Goal: Task Accomplishment & Management: Use online tool/utility

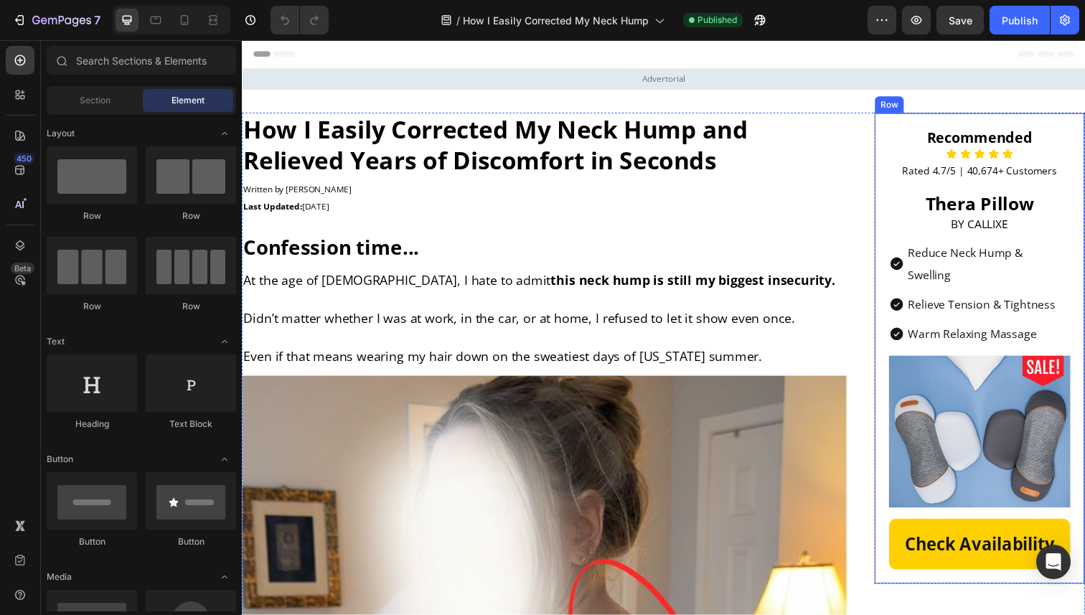
click at [897, 308] on div "Recommended Heading Icon Icon Icon Icon Icon Icon List Rated 4.7/5 | 40,674+ Cu…" at bounding box center [995, 355] width 215 height 482
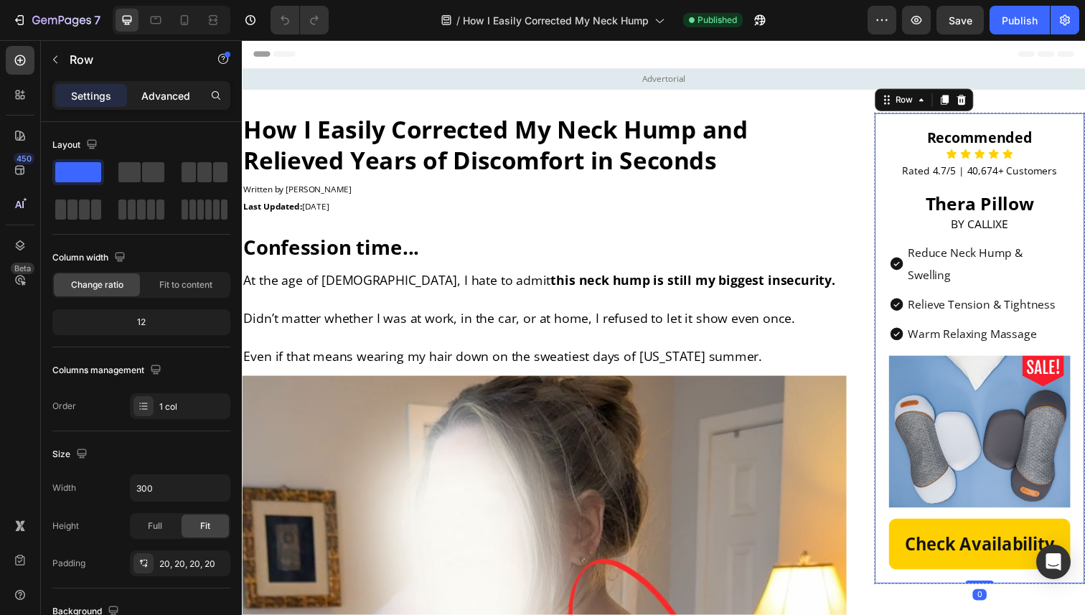
click at [177, 85] on div "Advanced" at bounding box center [166, 95] width 72 height 23
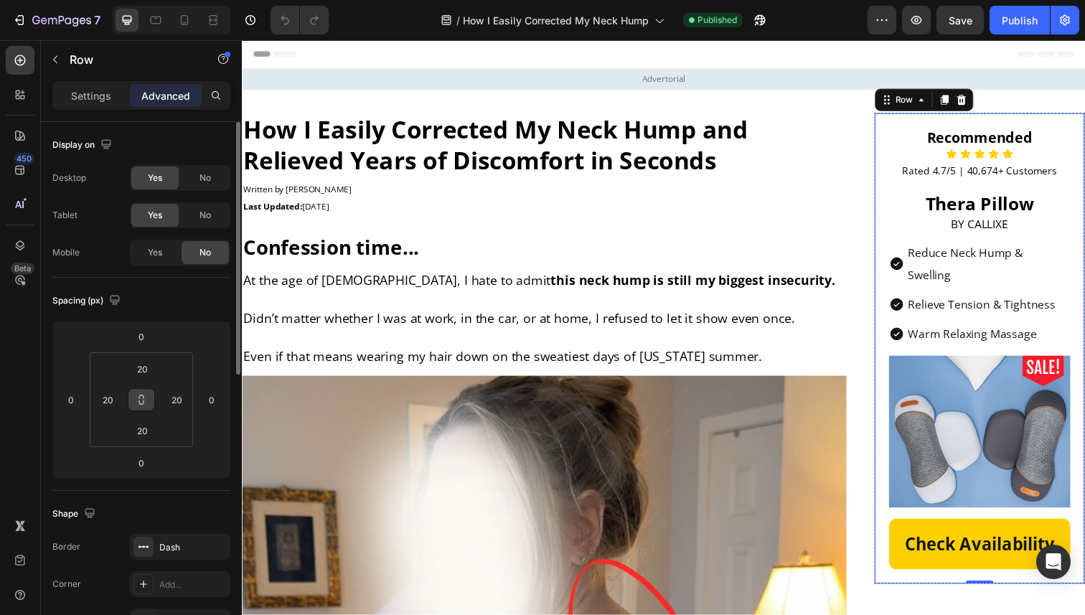
click at [141, 403] on icon at bounding box center [141, 399] width 11 height 11
click at [110, 408] on input "20" at bounding box center [108, 400] width 22 height 22
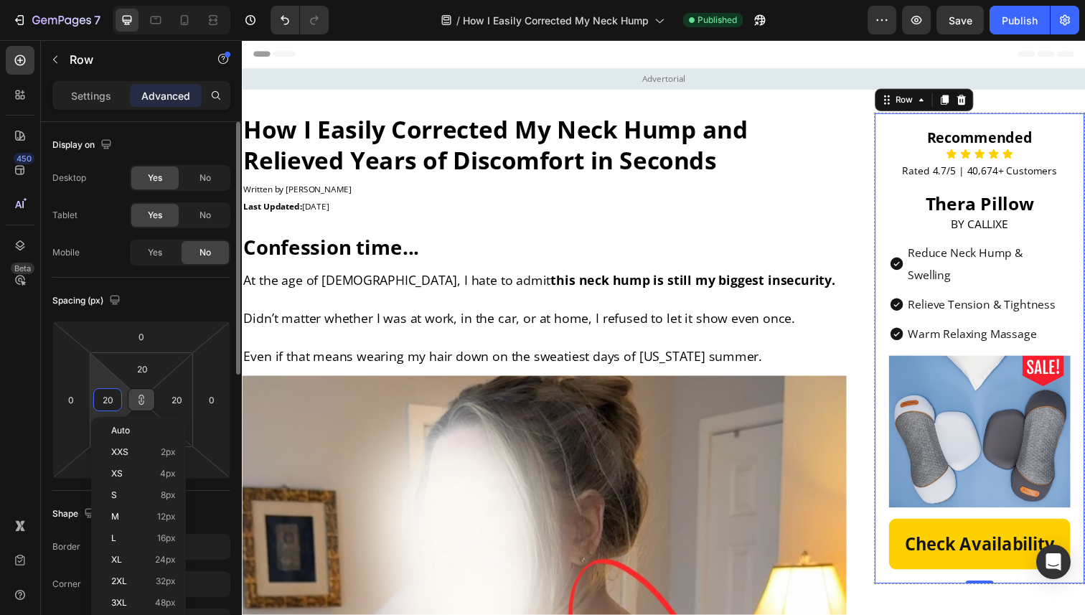
type input "1"
type input "15"
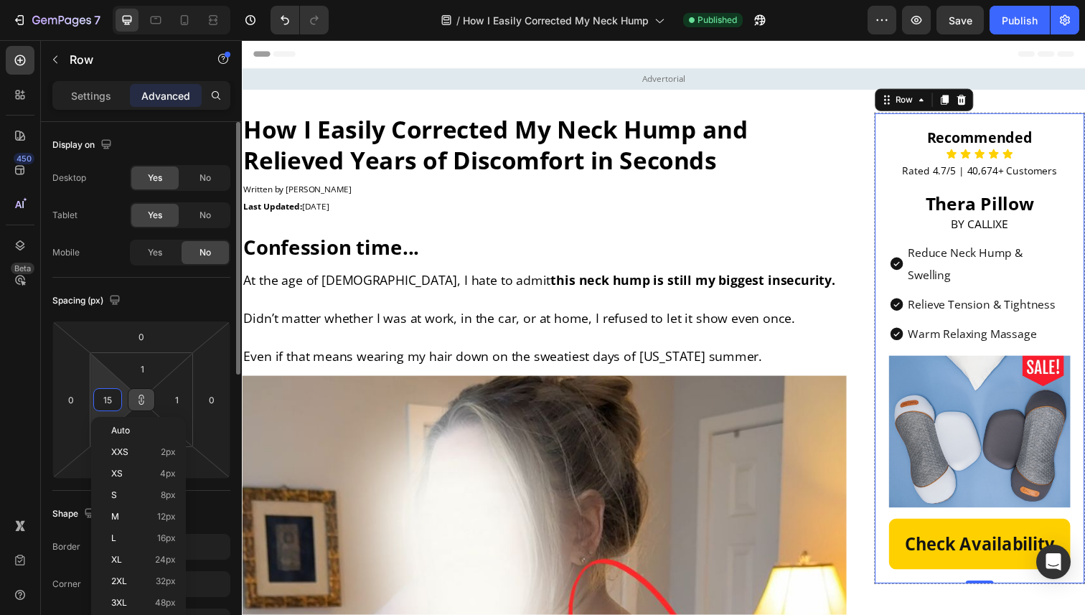
type input "15"
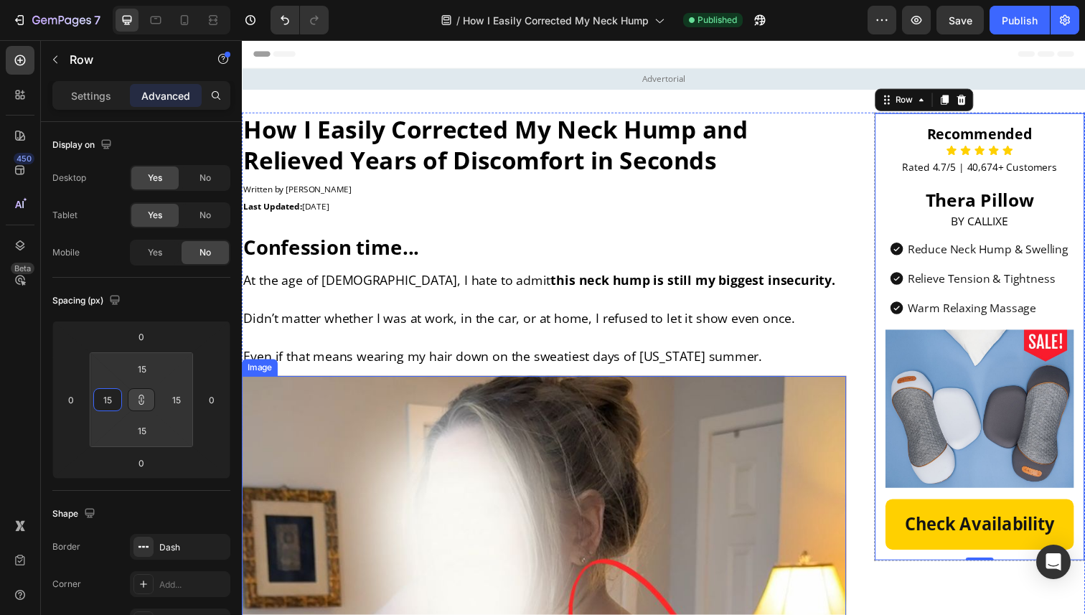
type input "1"
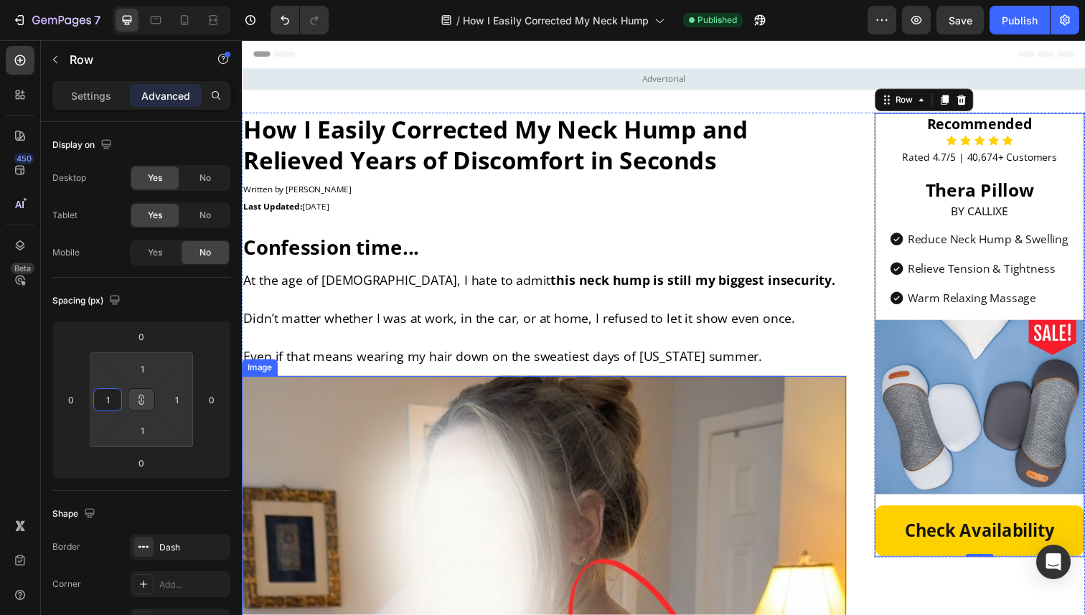
type input "10"
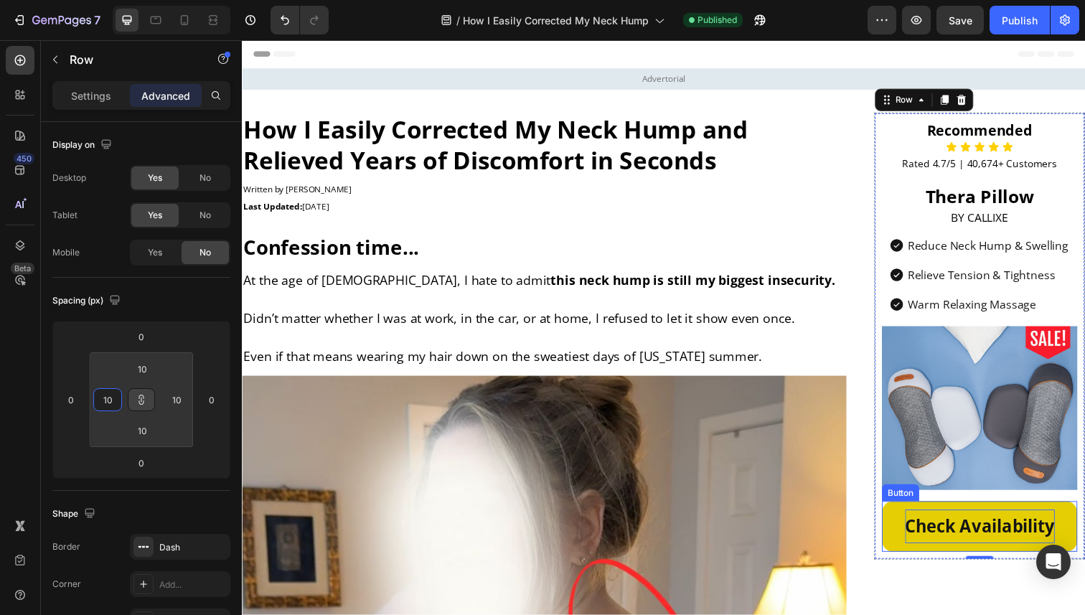
click at [924, 550] on p "Check Availability" at bounding box center [995, 537] width 153 height 34
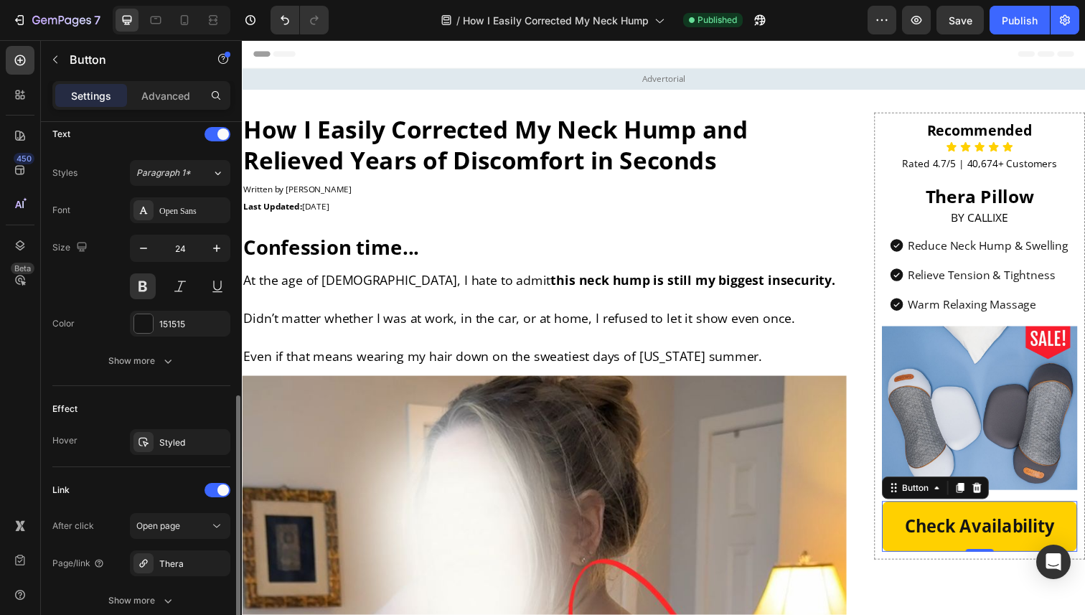
scroll to position [556, 0]
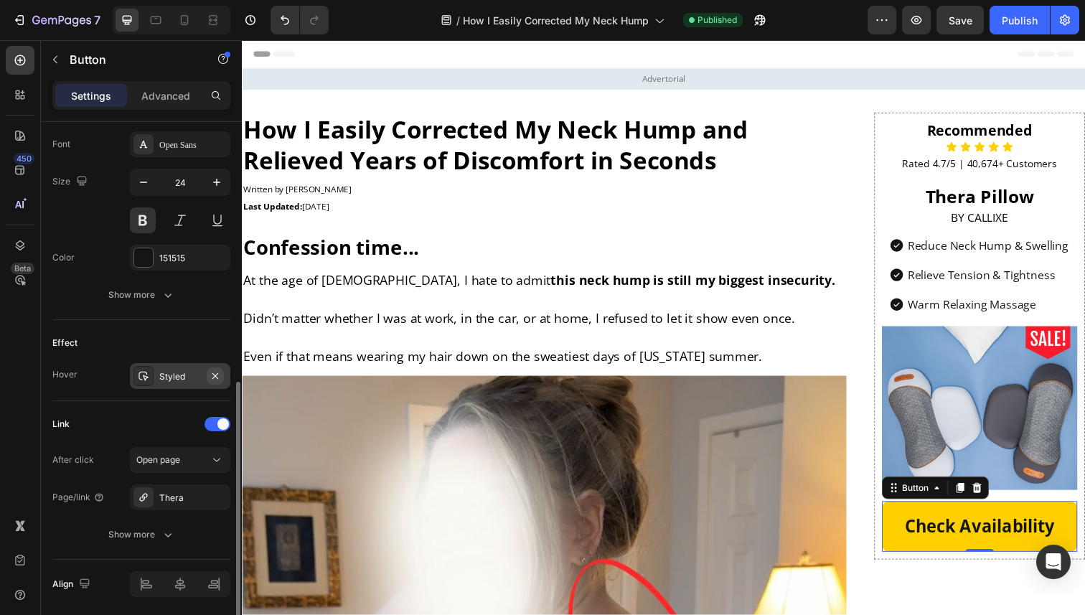
click at [218, 383] on button "button" at bounding box center [215, 375] width 17 height 17
click at [192, 373] on div "Add..." at bounding box center [192, 376] width 67 height 13
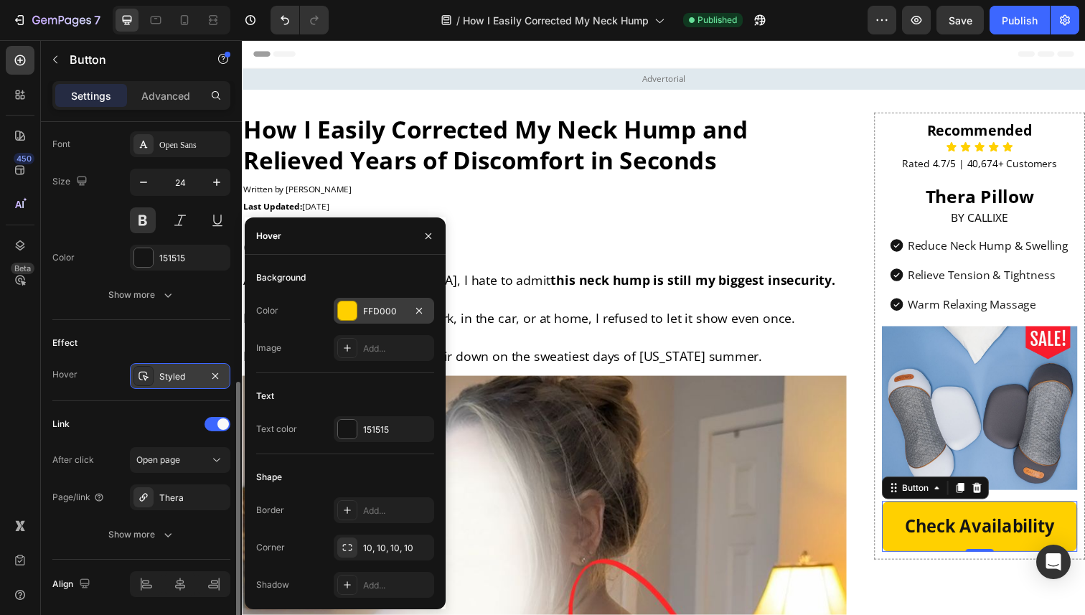
click at [379, 313] on div "FFD000" at bounding box center [384, 311] width 42 height 13
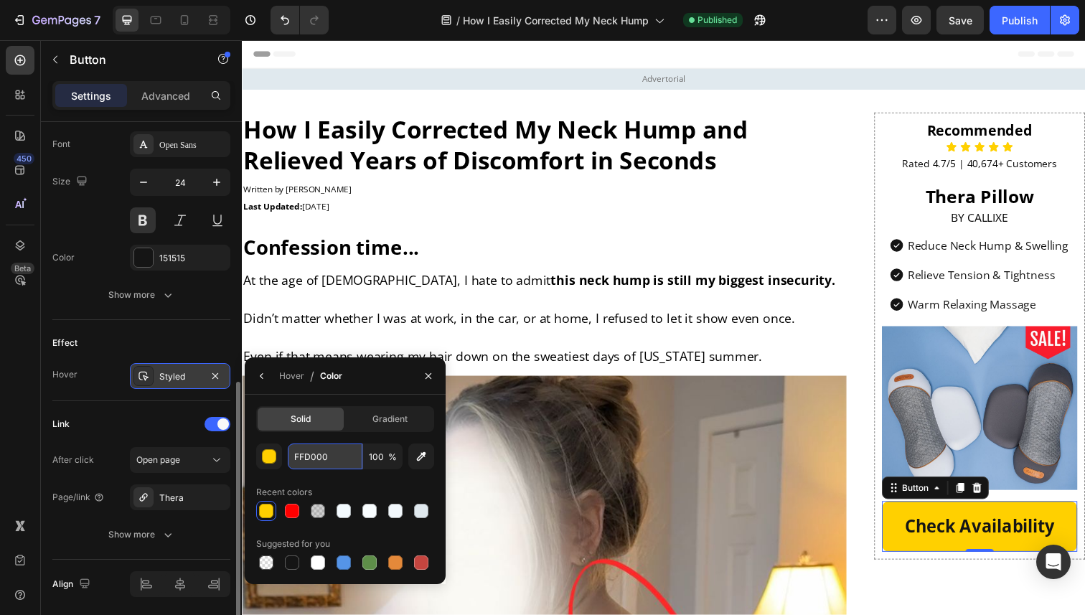
click at [309, 461] on input "FFD000" at bounding box center [325, 457] width 75 height 26
click at [383, 451] on input "100" at bounding box center [382, 457] width 39 height 26
type input "90"
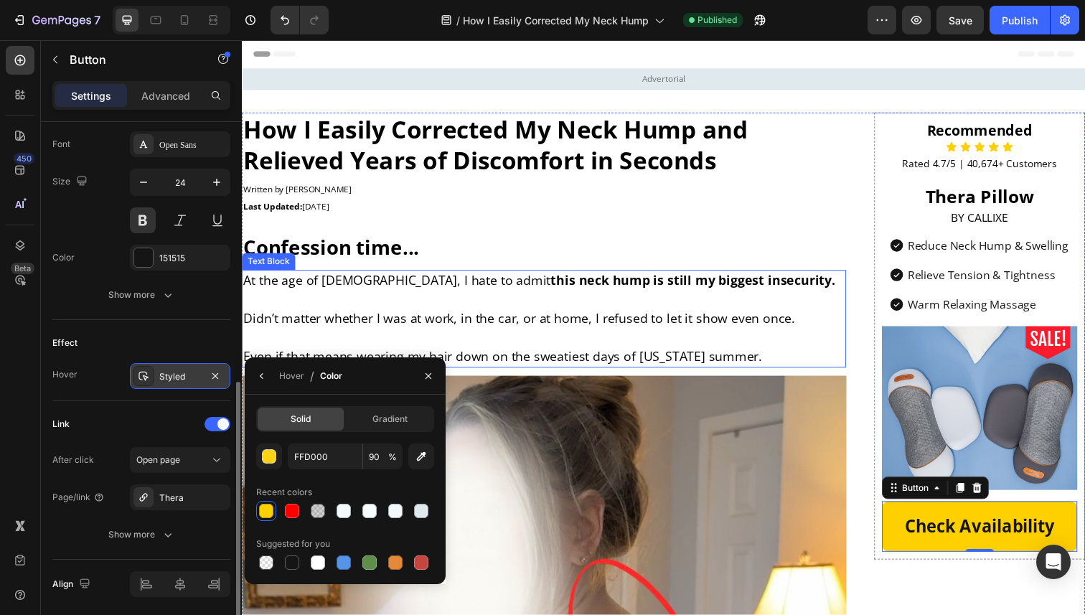
click at [541, 346] on p at bounding box center [550, 343] width 614 height 19
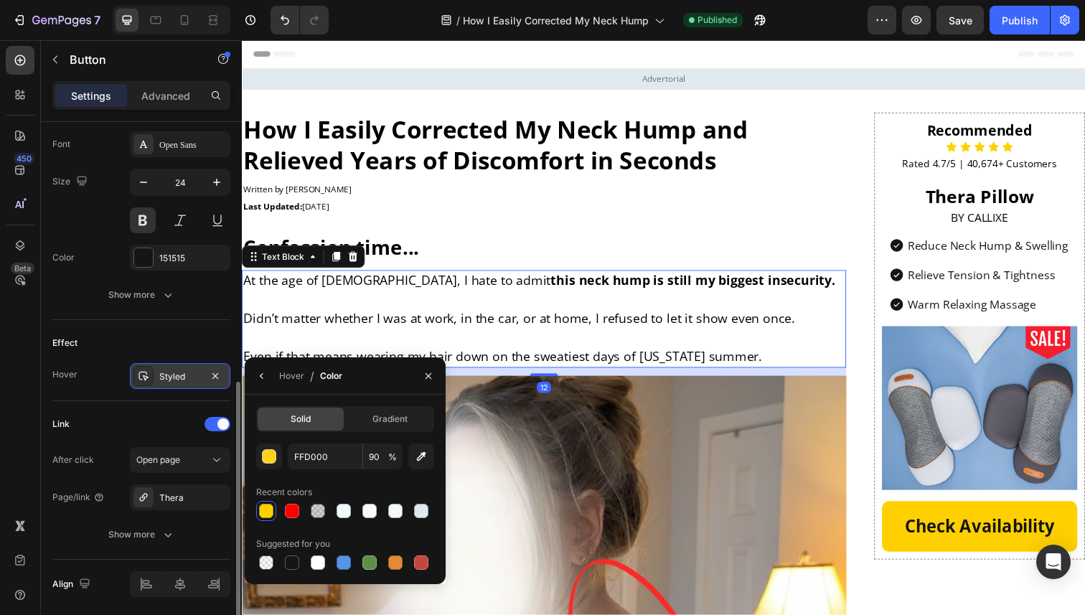
scroll to position [0, 0]
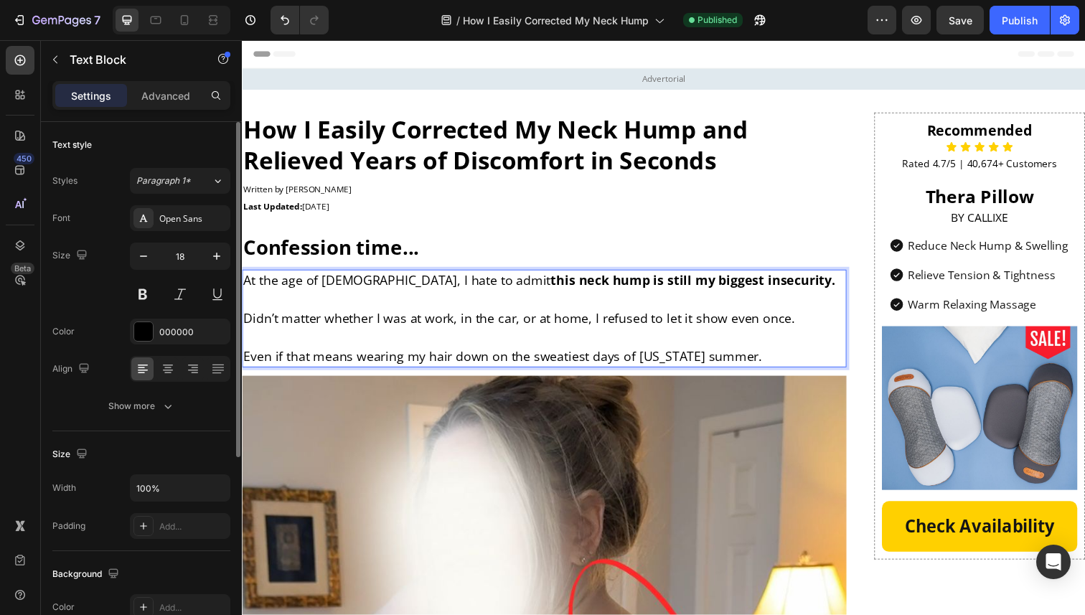
click at [853, 301] on p "Didn’t matter whether I was at work, in the car, or at home, I refused to let i…" at bounding box center [550, 315] width 614 height 39
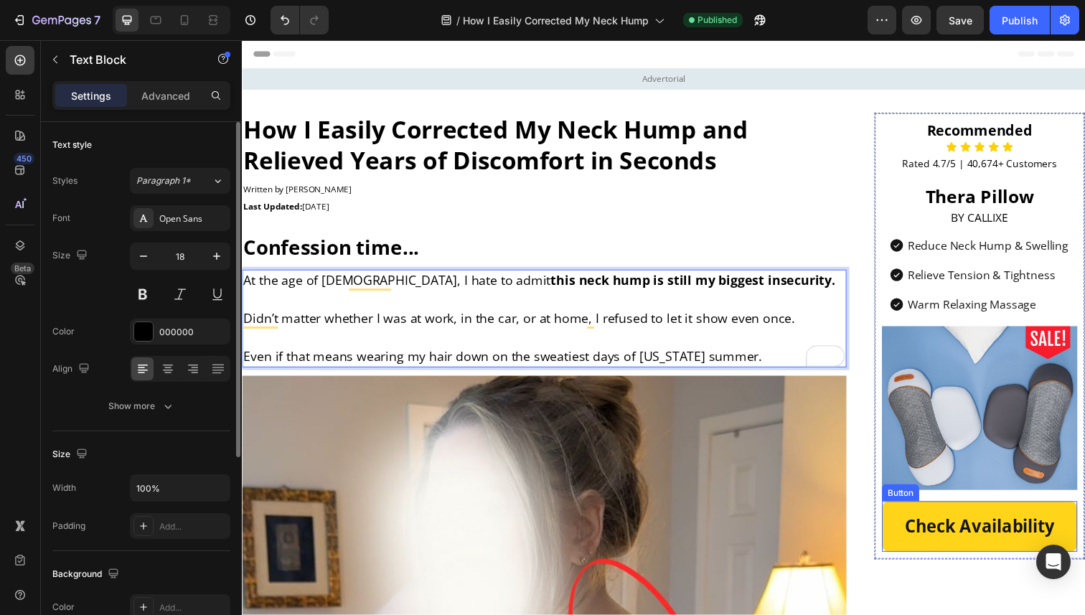
click at [912, 518] on link "Check Availability" at bounding box center [996, 537] width 200 height 52
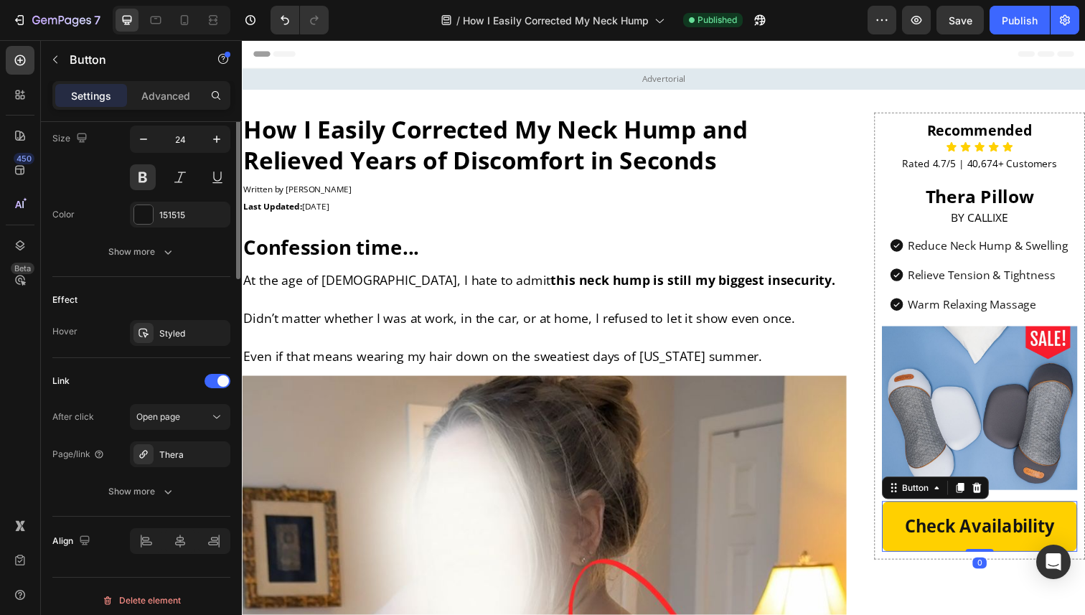
scroll to position [607, 0]
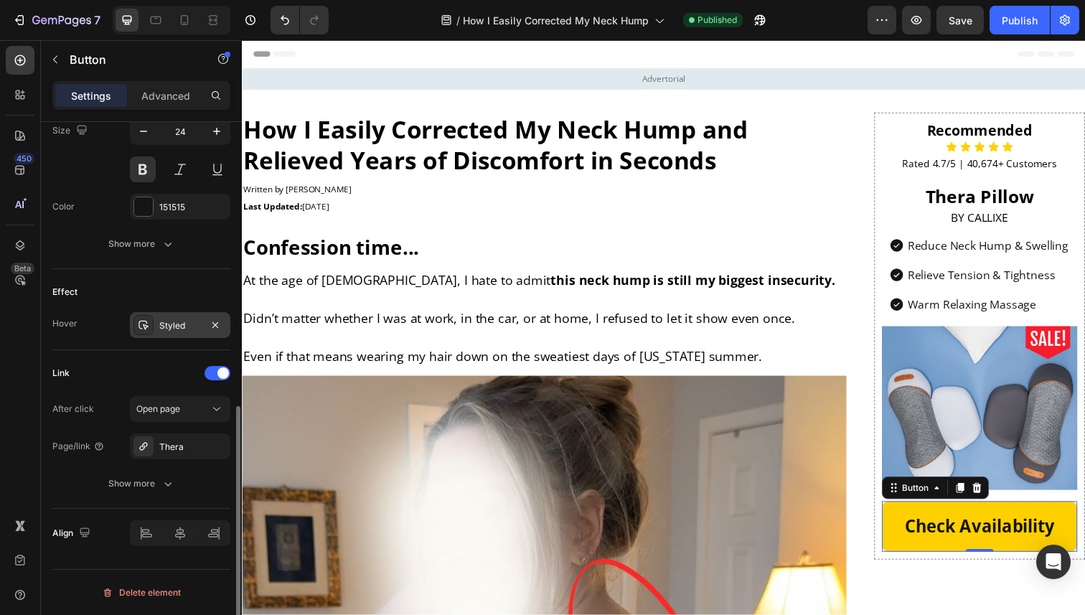
click at [175, 325] on div "Styled" at bounding box center [180, 325] width 42 height 13
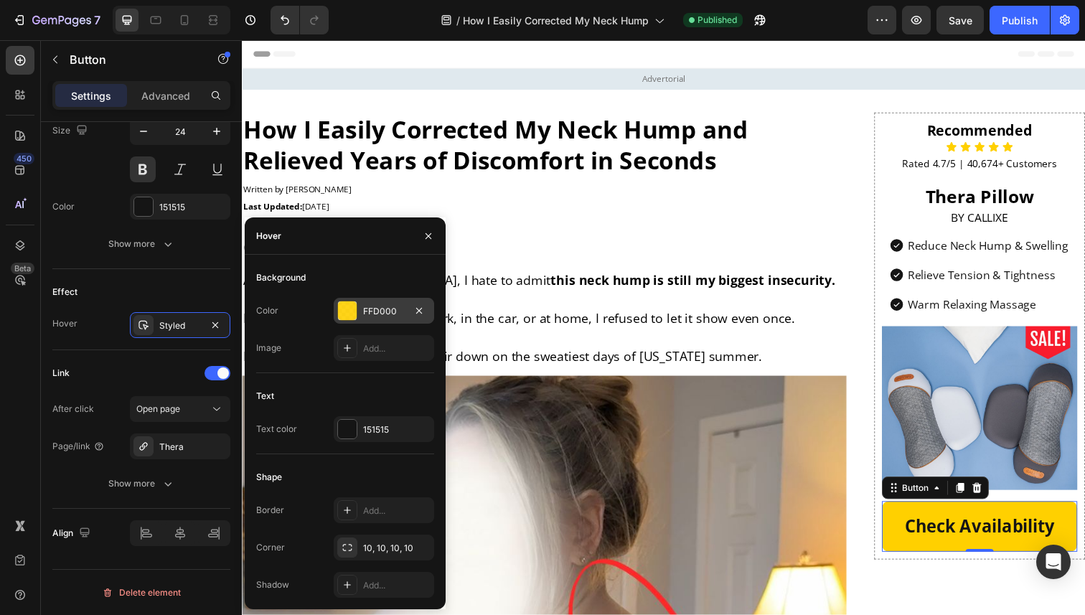
click at [391, 311] on div "FFD000" at bounding box center [384, 311] width 42 height 13
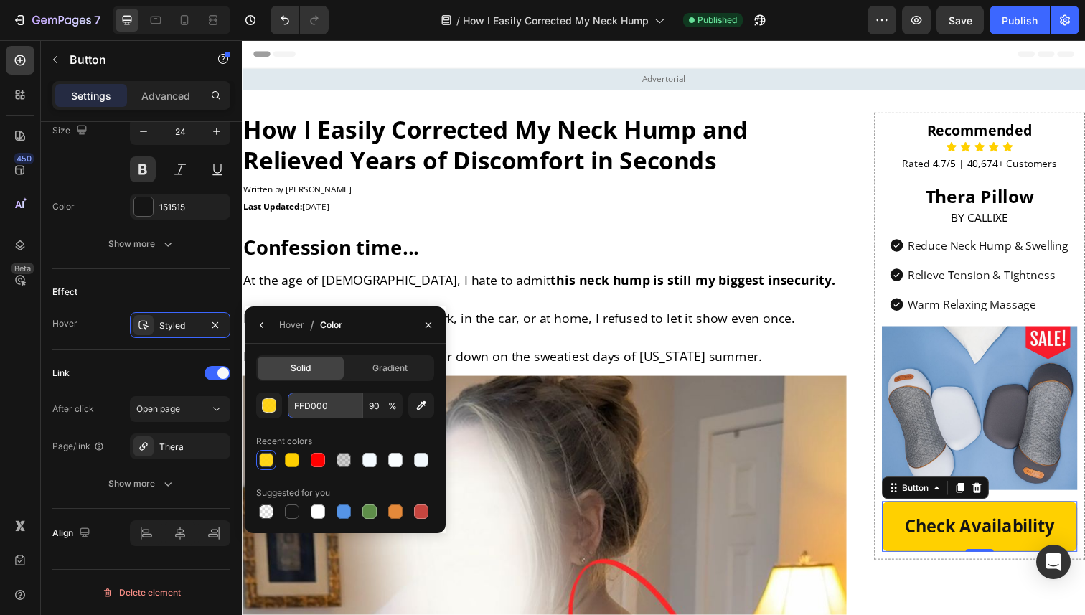
click at [318, 414] on input "FFD000" at bounding box center [325, 406] width 75 height 26
click at [362, 414] on input "FFD000" at bounding box center [325, 406] width 75 height 26
click at [378, 412] on input "90" at bounding box center [382, 406] width 39 height 26
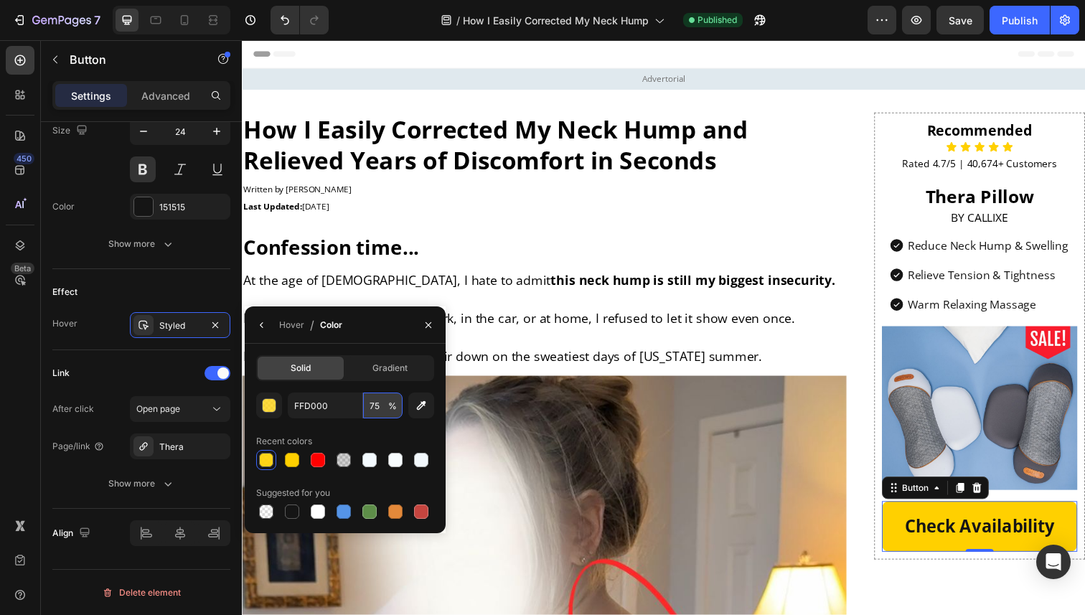
type input "75"
click at [426, 323] on icon "button" at bounding box center [429, 325] width 6 height 6
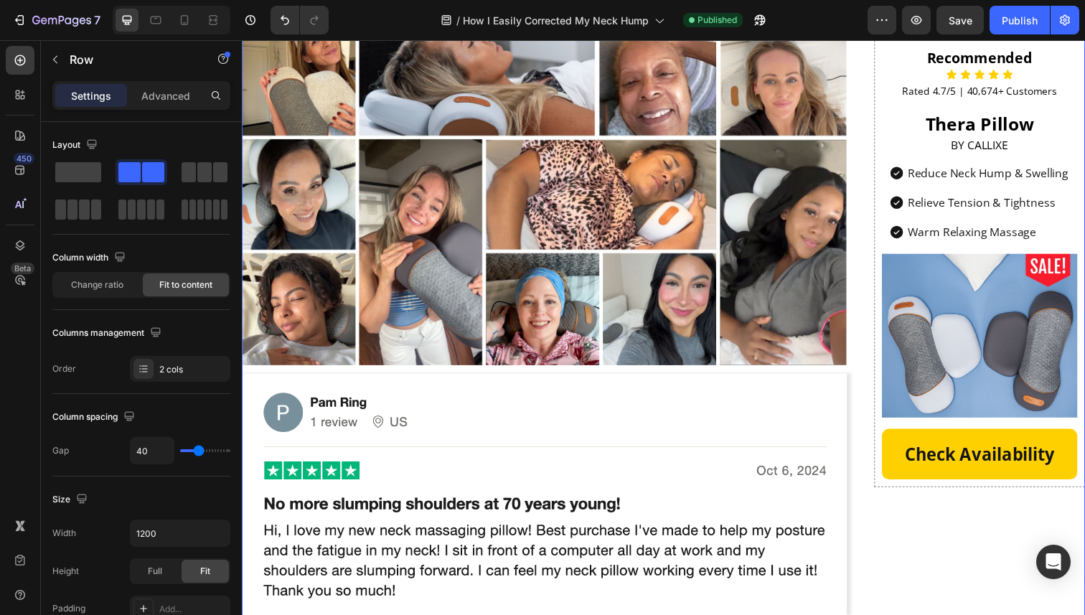
scroll to position [6985, 0]
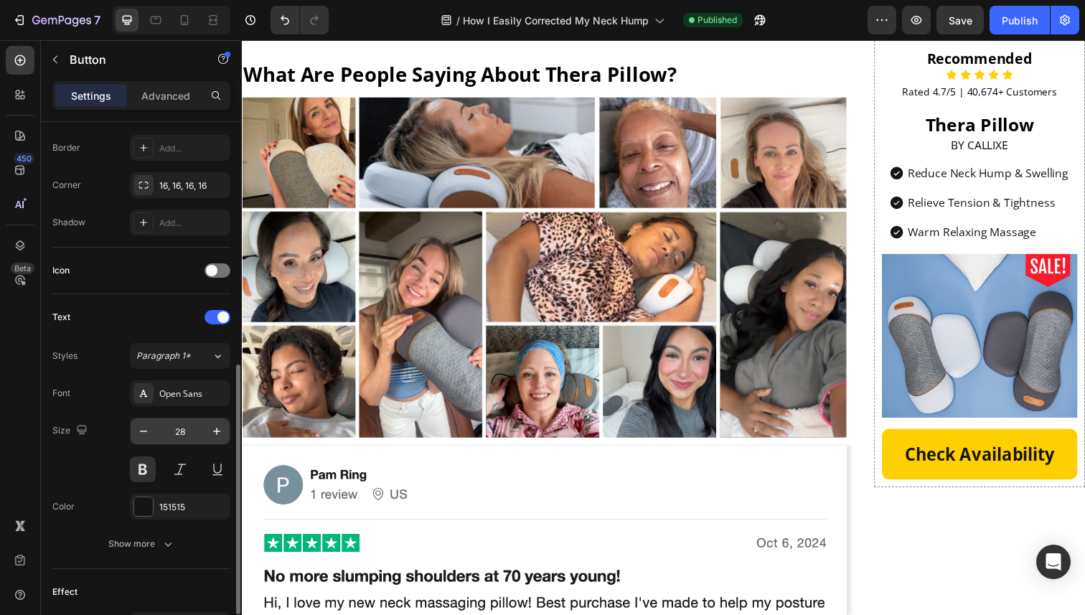
scroll to position [237, 0]
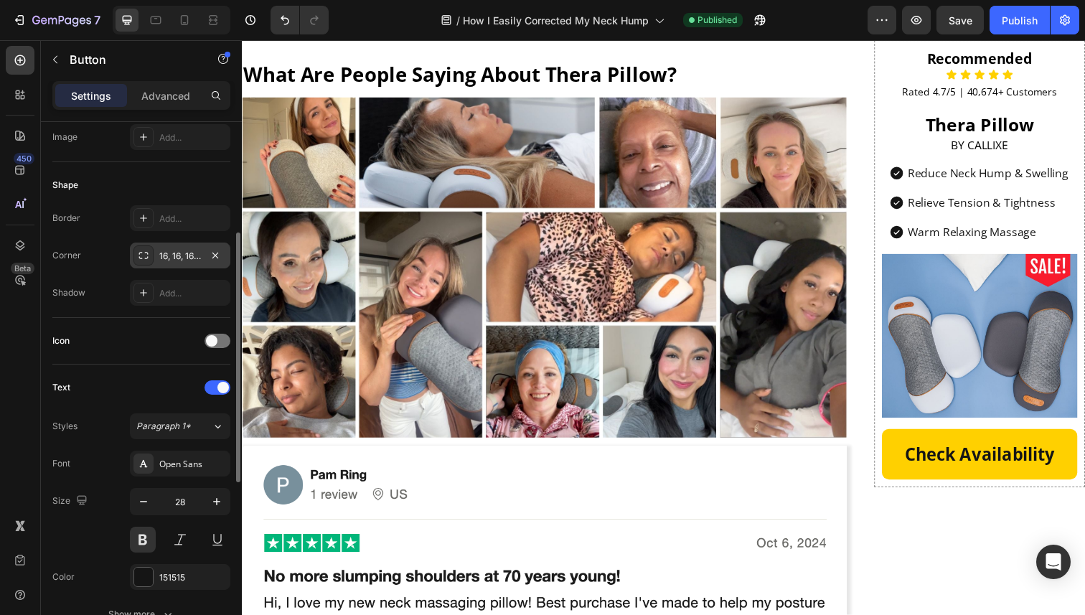
click at [184, 248] on div "16, 16, 16, 16" at bounding box center [180, 256] width 100 height 26
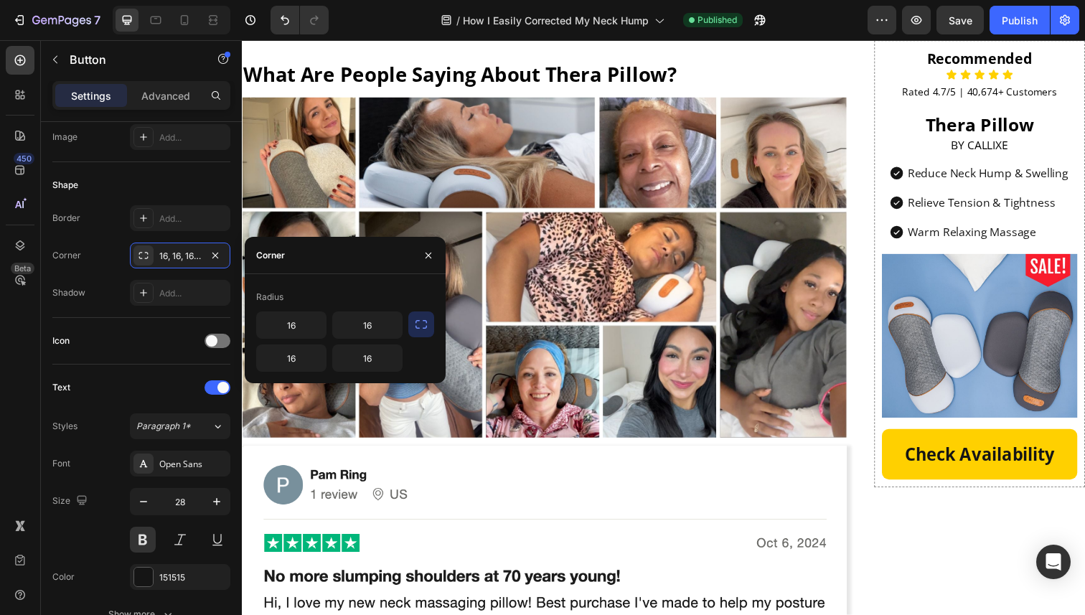
click at [406, 329] on div "16 16 16 16" at bounding box center [345, 341] width 178 height 60
click at [419, 329] on icon "button" at bounding box center [421, 324] width 14 height 14
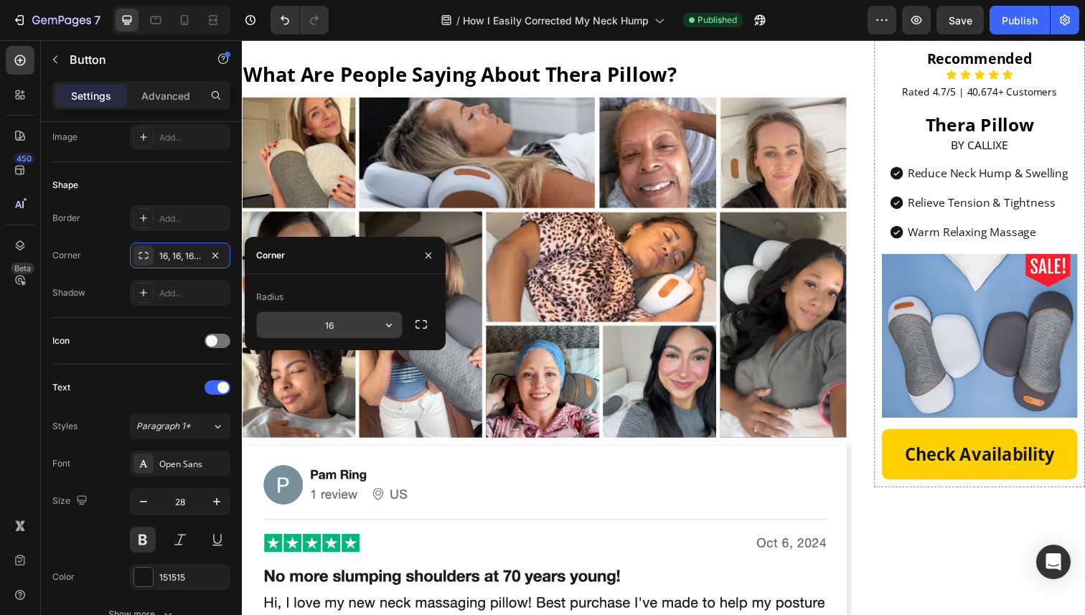
click at [316, 331] on input "16" at bounding box center [329, 325] width 145 height 26
type input "10"
click at [319, 301] on div "Radius" at bounding box center [345, 297] width 178 height 23
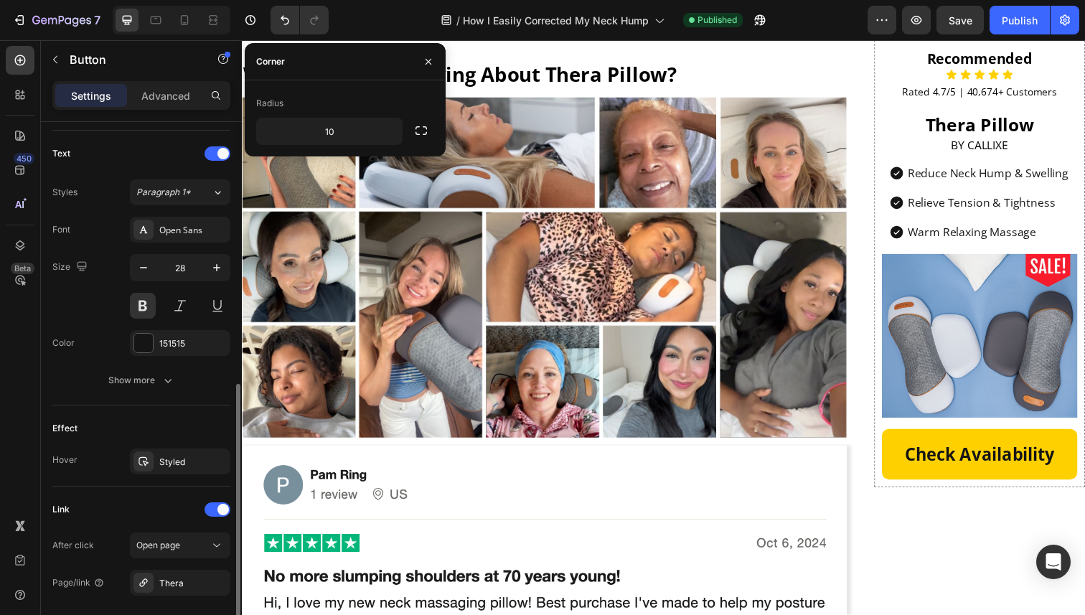
scroll to position [595, 0]
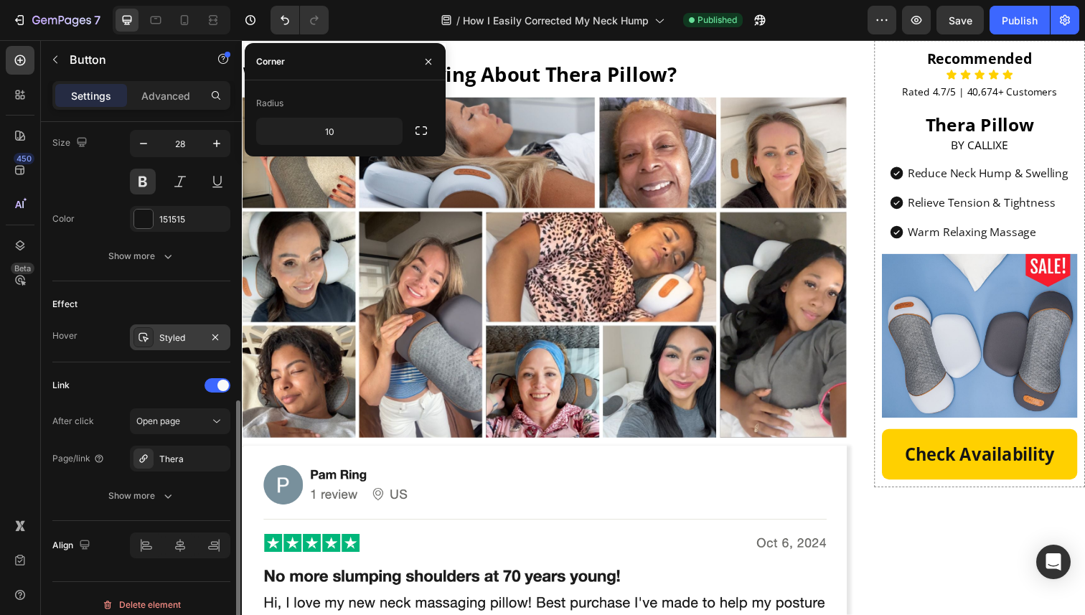
click at [188, 342] on div "Styled" at bounding box center [180, 338] width 42 height 13
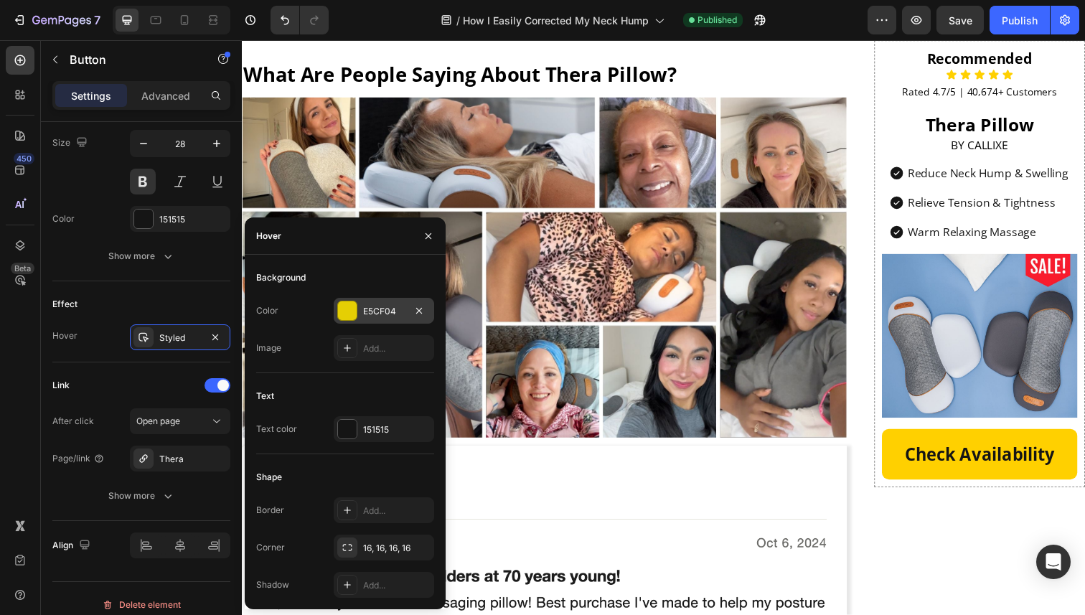
click at [375, 312] on div "E5CF04" at bounding box center [384, 311] width 42 height 13
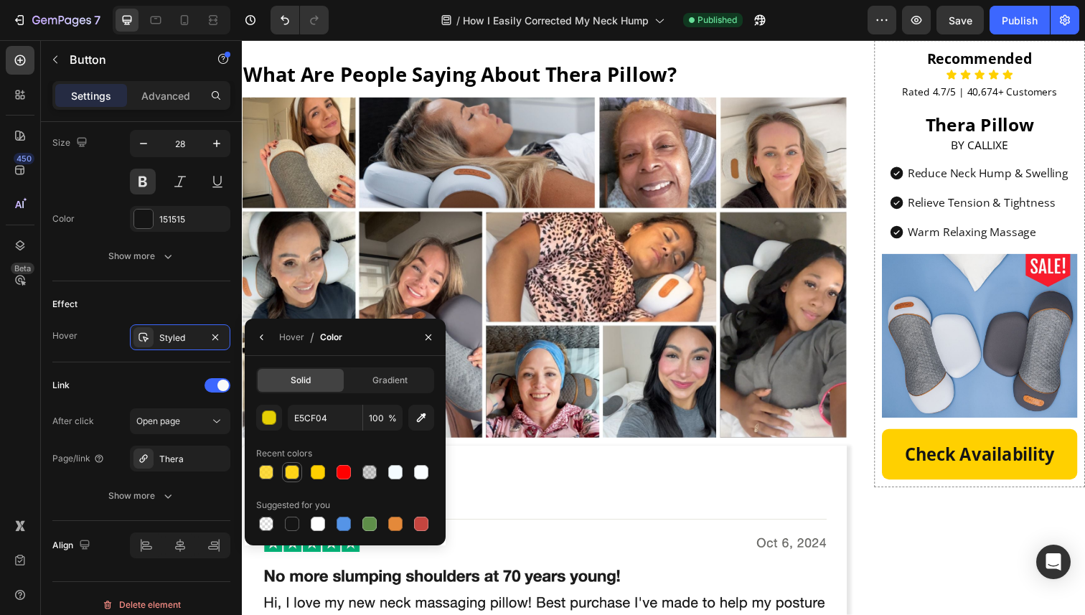
click at [295, 477] on div at bounding box center [292, 472] width 14 height 14
type input "FFD000"
click at [314, 467] on div at bounding box center [318, 472] width 14 height 14
click at [263, 472] on div at bounding box center [266, 472] width 14 height 14
click at [289, 466] on div at bounding box center [292, 472] width 14 height 14
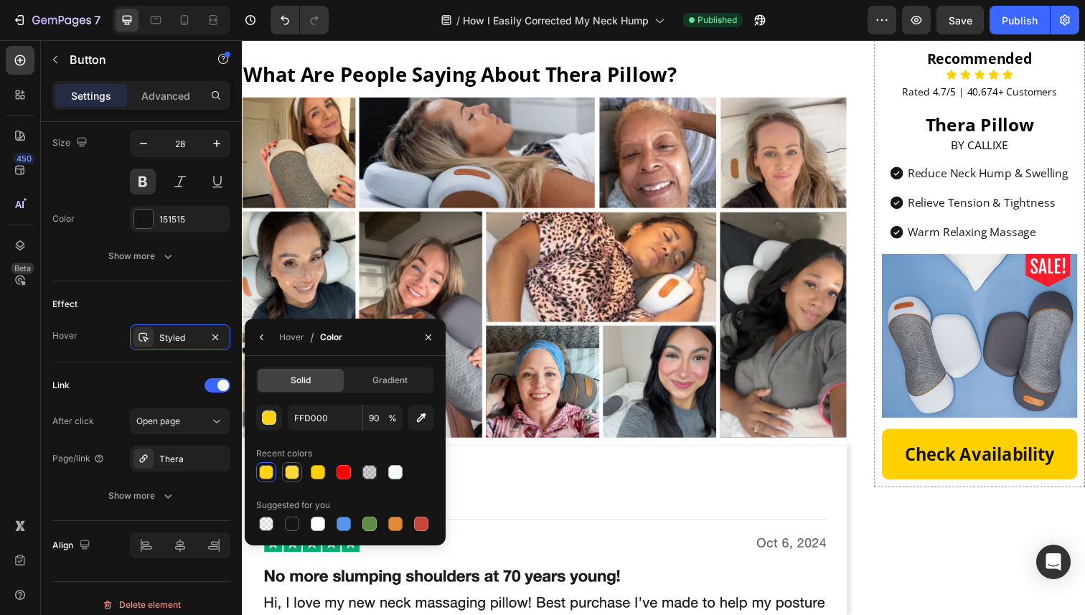
type input "75"
click at [431, 335] on icon "button" at bounding box center [428, 337] width 11 height 11
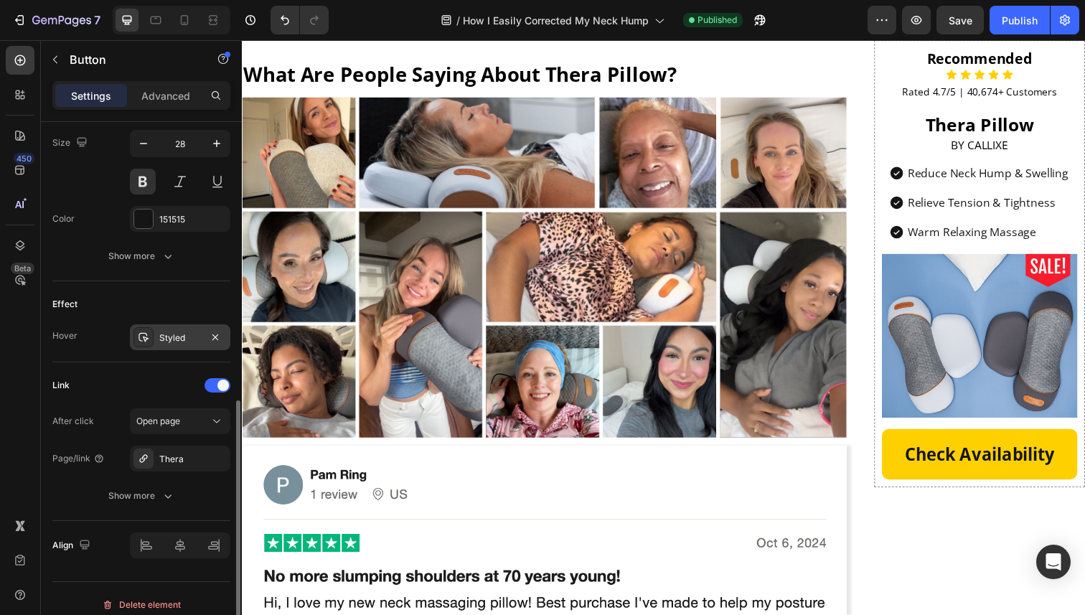
click at [178, 332] on div "Styled" at bounding box center [180, 338] width 42 height 13
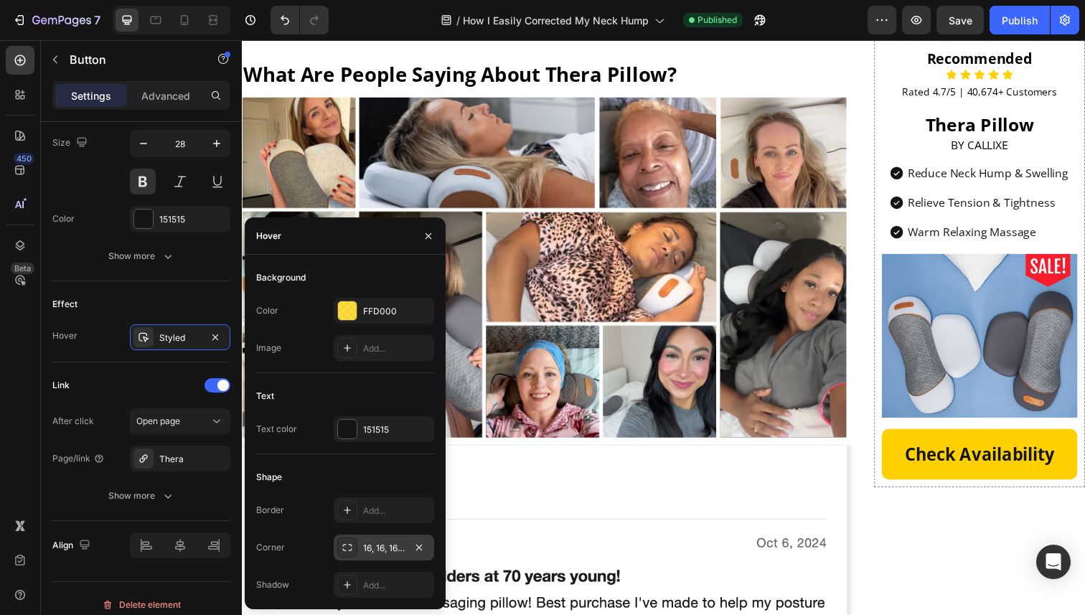
click at [398, 547] on div "16, 16, 16, 16" at bounding box center [384, 548] width 42 height 13
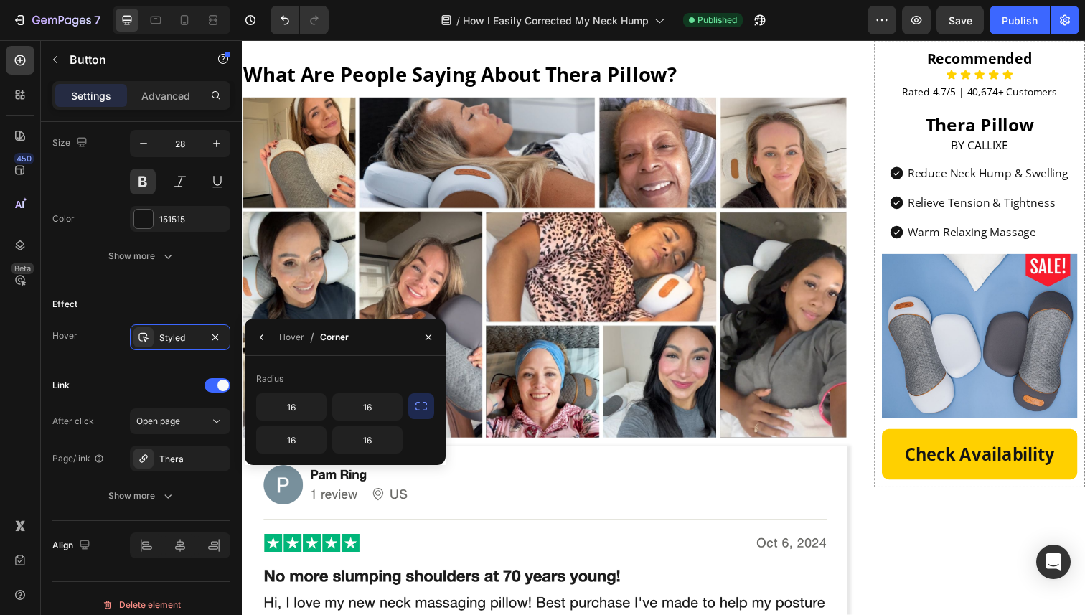
click at [416, 407] on icon "button" at bounding box center [421, 406] width 14 height 14
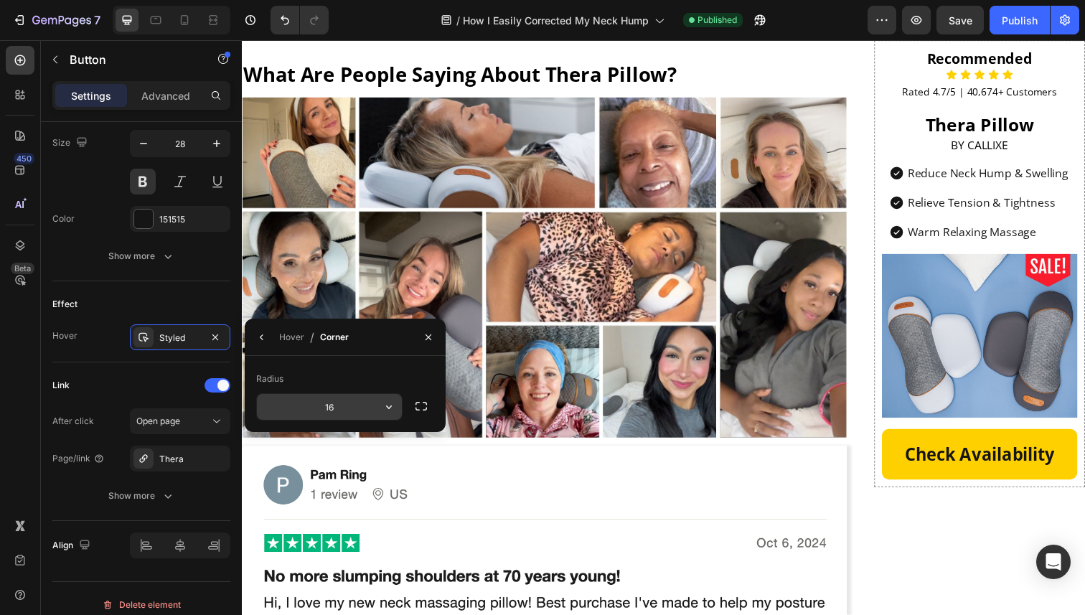
click at [344, 415] on input "16" at bounding box center [329, 407] width 145 height 26
type input "10"
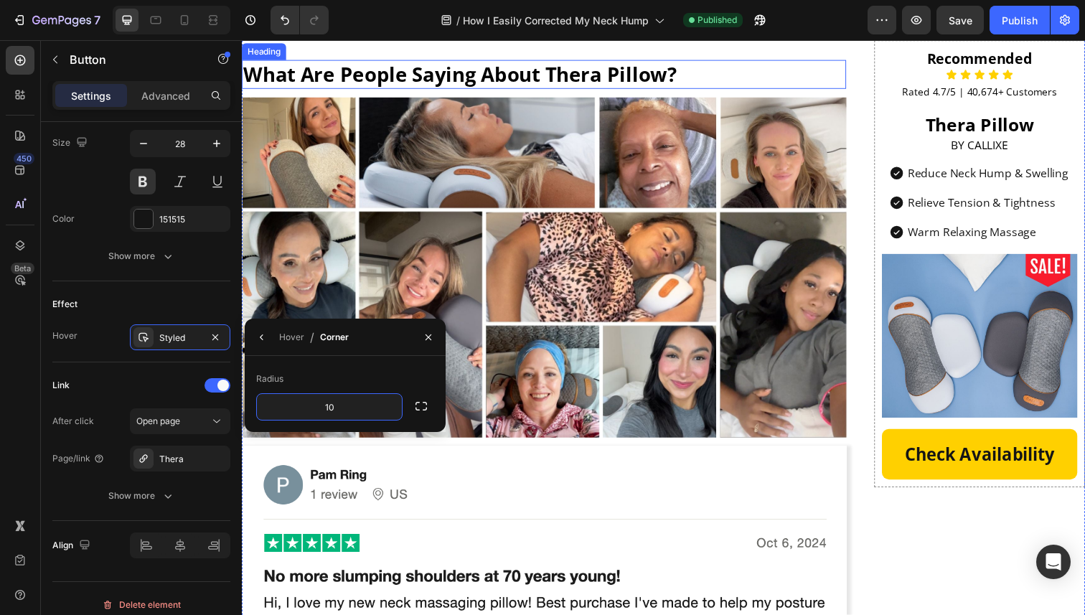
click at [460, 90] on h2 "What Are People Saying About Thera Pillow?" at bounding box center [550, 75] width 617 height 29
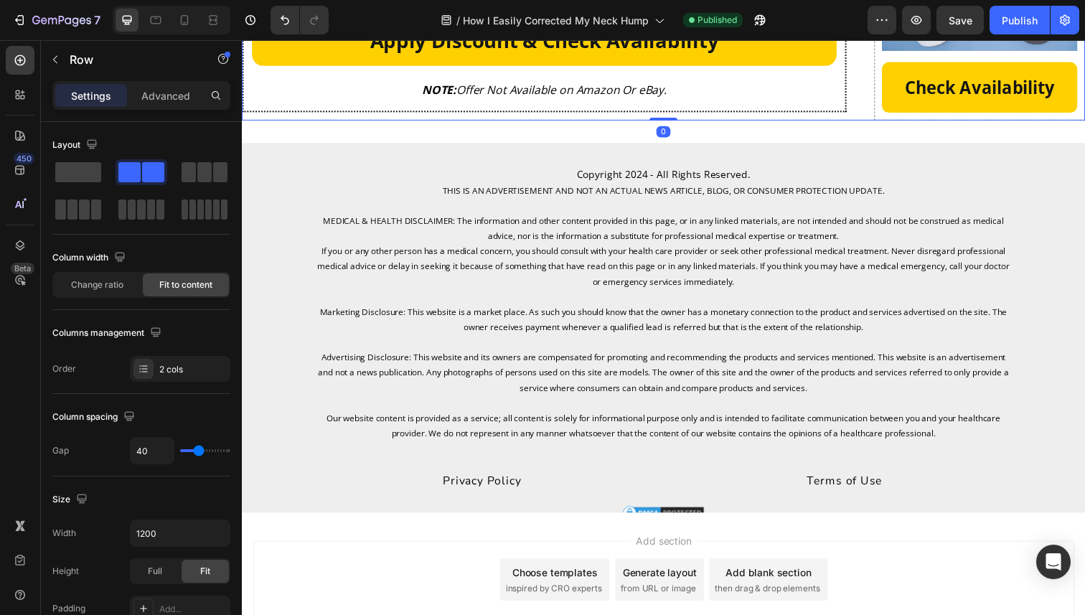
scroll to position [8430, 0]
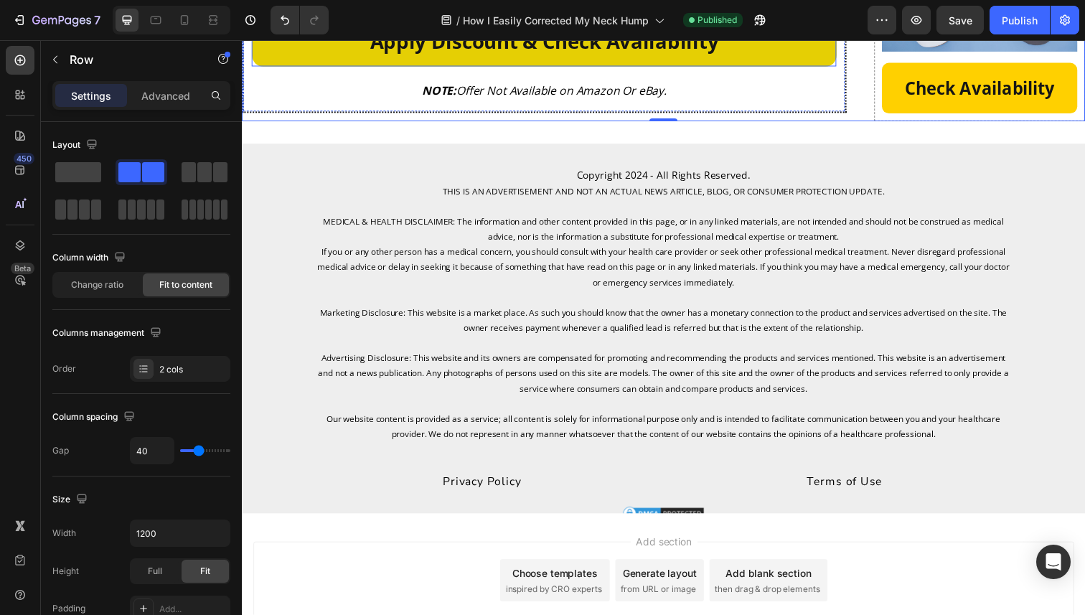
click at [815, 67] on link "Apply Discount & Check Availability" at bounding box center [550, 42] width 597 height 52
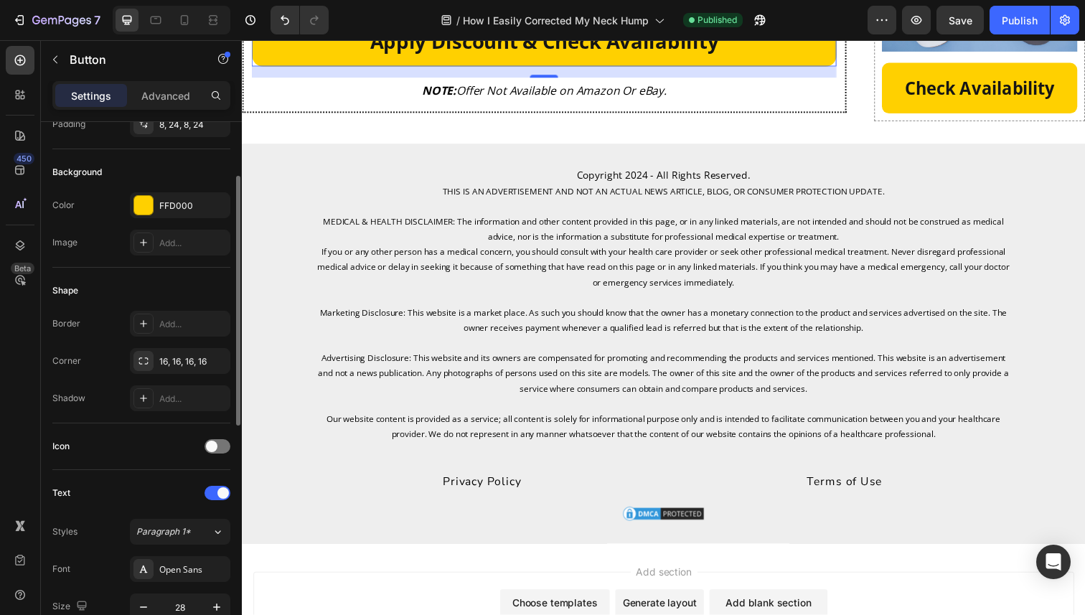
scroll to position [113, 0]
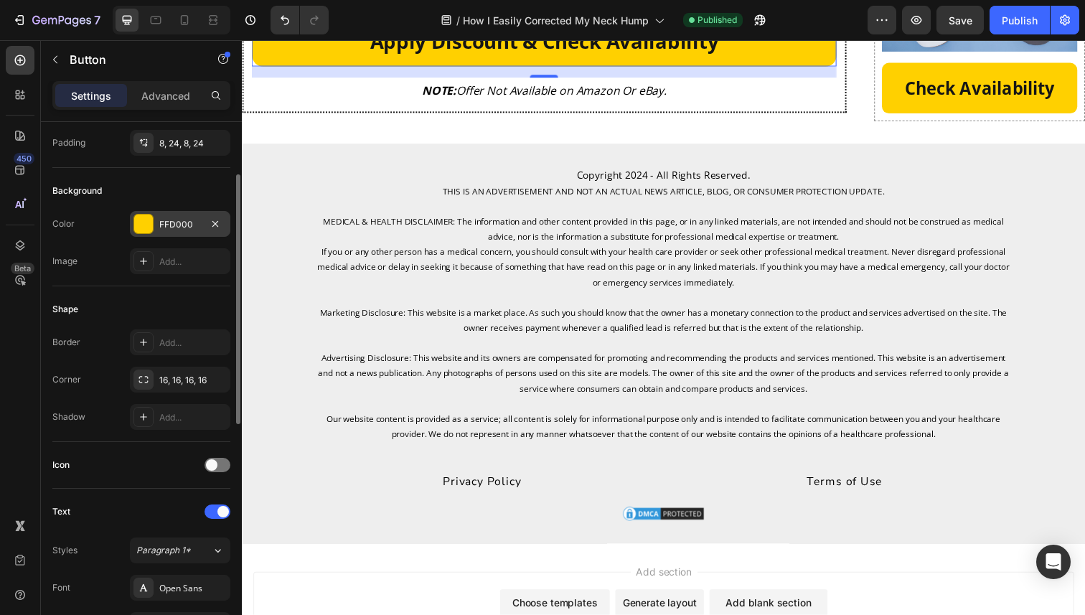
click at [187, 228] on div "FFD000" at bounding box center [180, 224] width 42 height 13
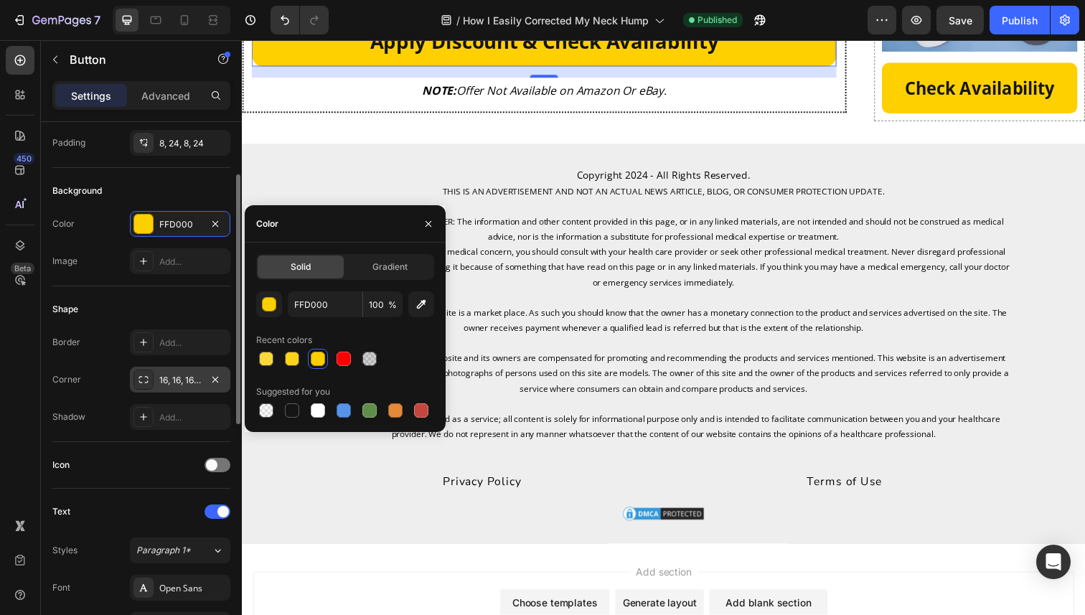
click at [182, 383] on div "16, 16, 16, 16" at bounding box center [180, 380] width 42 height 13
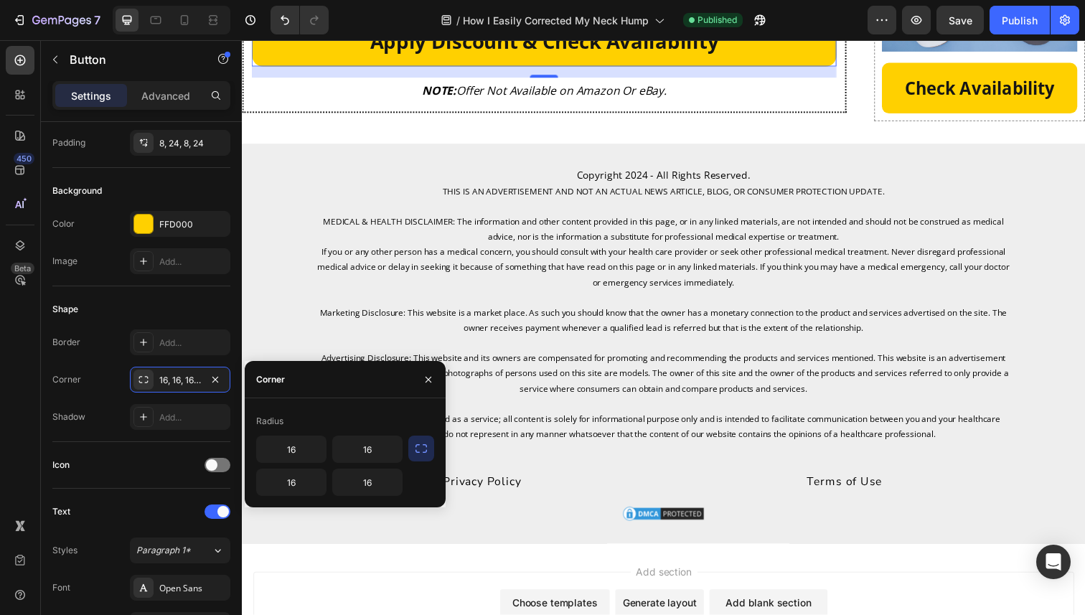
click at [412, 454] on button "button" at bounding box center [421, 449] width 26 height 26
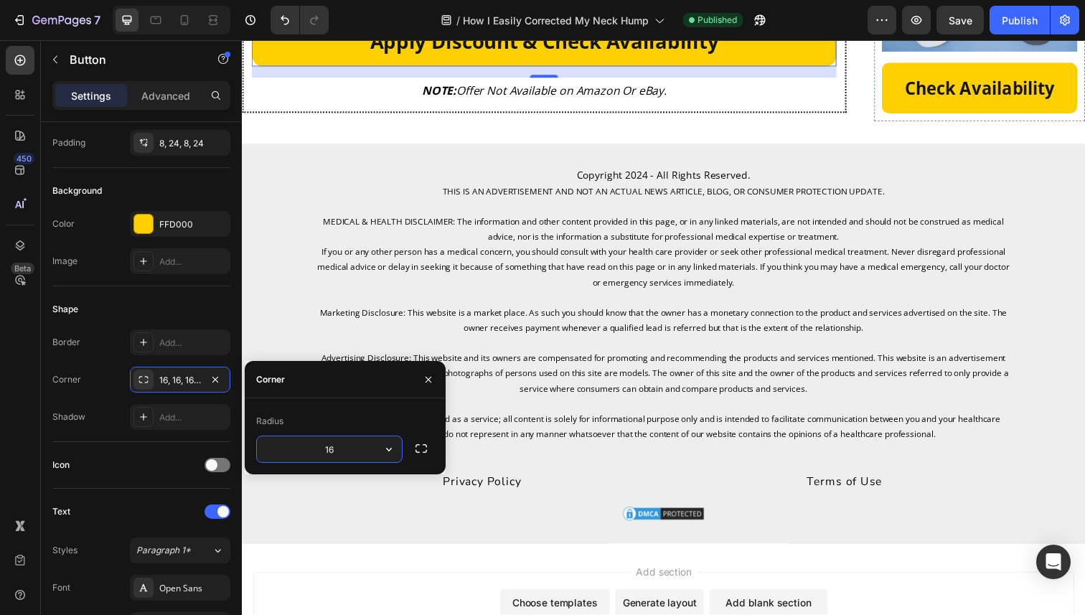
click at [338, 453] on input "16" at bounding box center [329, 449] width 145 height 26
type input "10"
click at [118, 416] on div "Shadow Add..." at bounding box center [141, 417] width 178 height 26
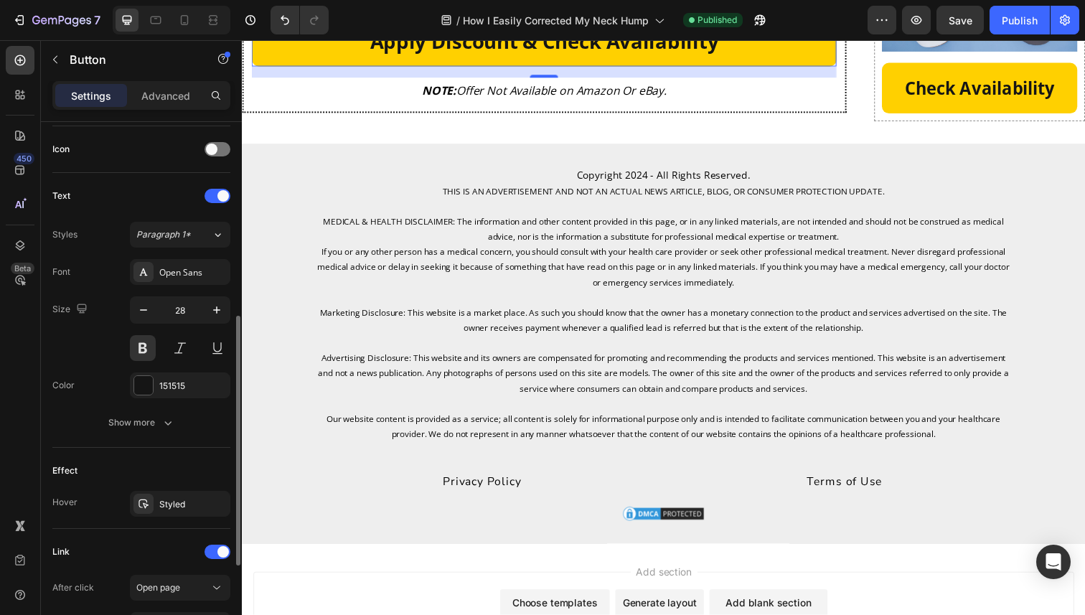
scroll to position [424, 0]
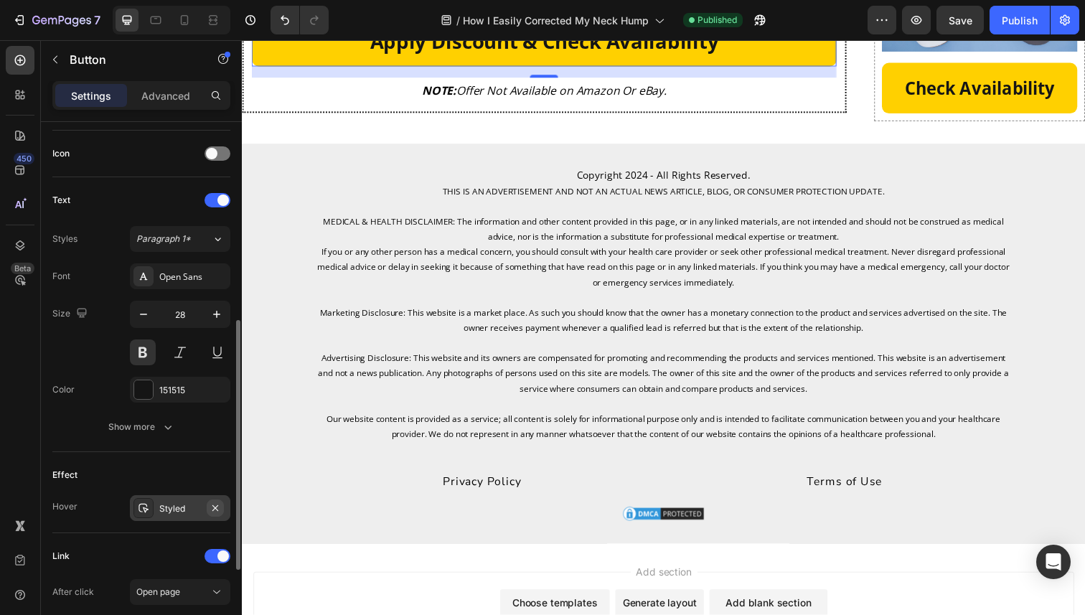
click at [214, 511] on icon "button" at bounding box center [215, 507] width 11 height 11
click at [171, 507] on div "Add..." at bounding box center [192, 508] width 67 height 13
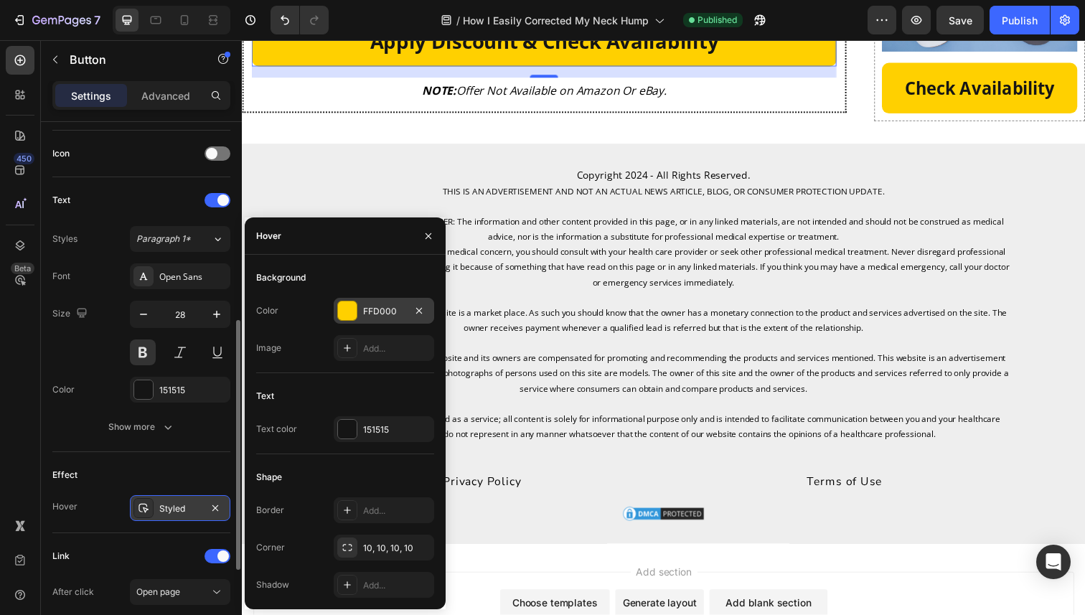
click at [383, 305] on div "FFD000" at bounding box center [384, 311] width 42 height 13
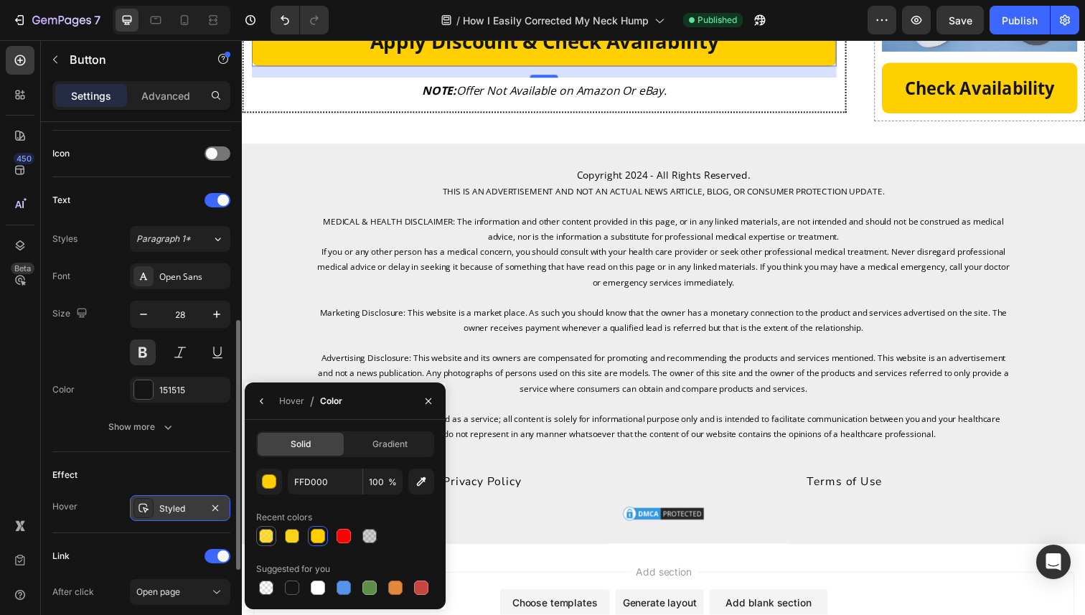
click at [263, 536] on div at bounding box center [266, 536] width 14 height 14
type input "75"
click at [426, 409] on button "button" at bounding box center [428, 401] width 23 height 23
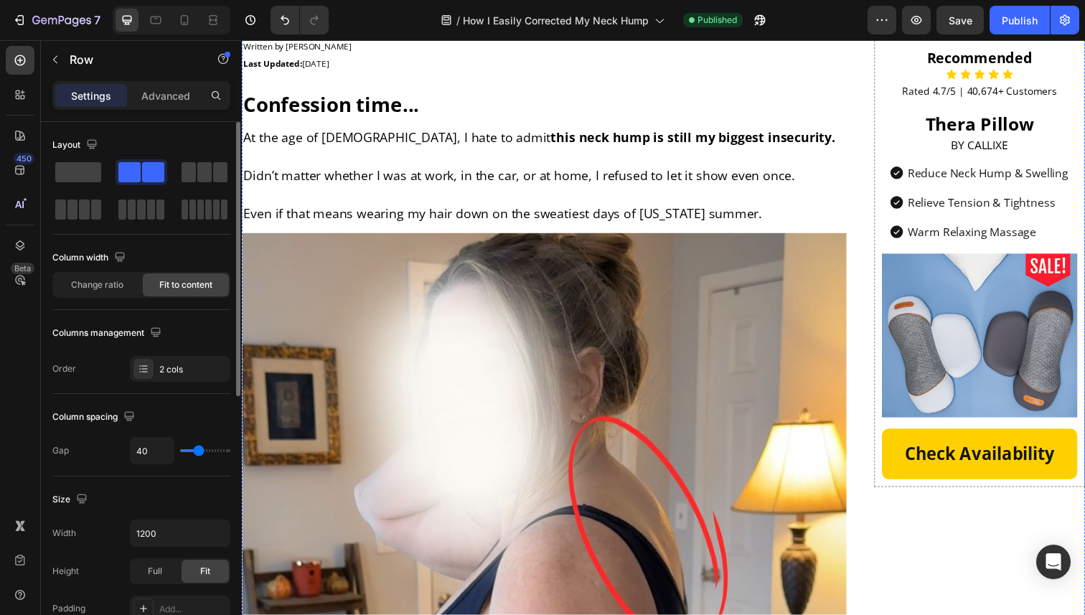
scroll to position [0, 0]
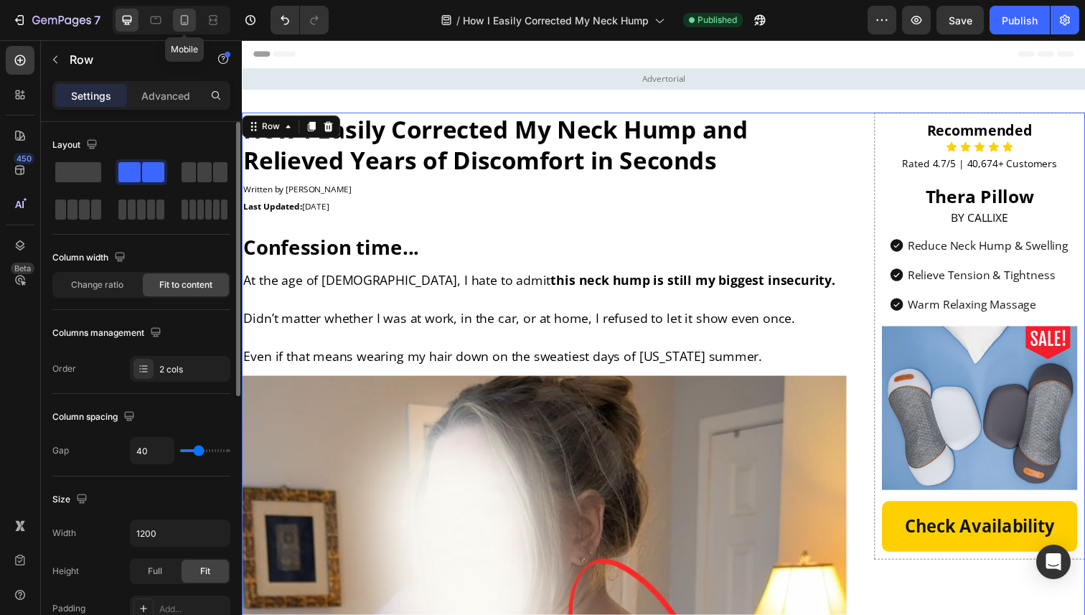
click at [189, 22] on icon at bounding box center [184, 20] width 14 height 14
type input "0"
type input "100%"
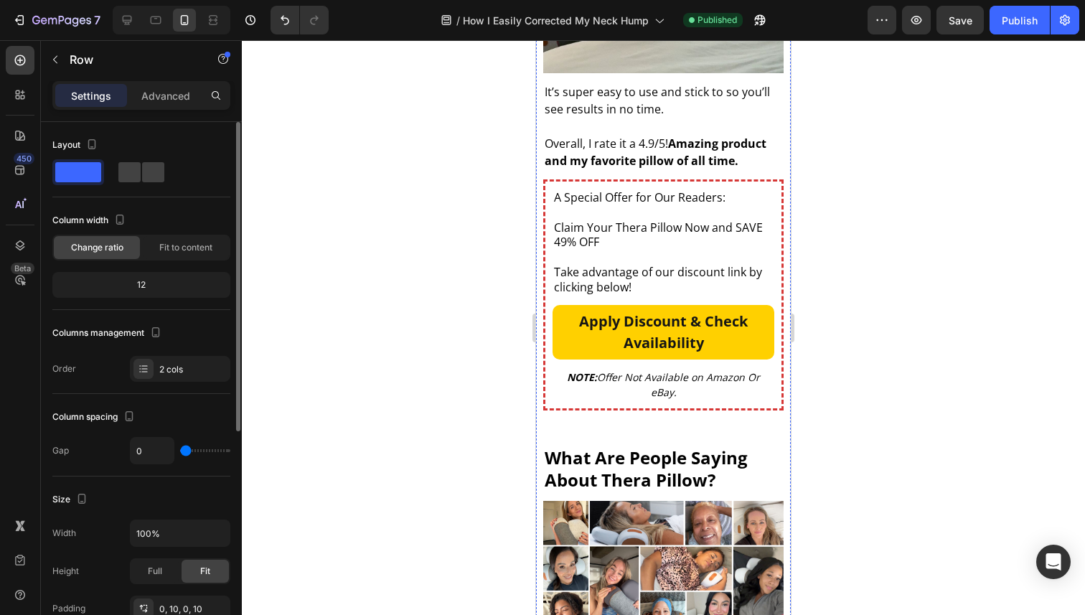
scroll to position [5920, 0]
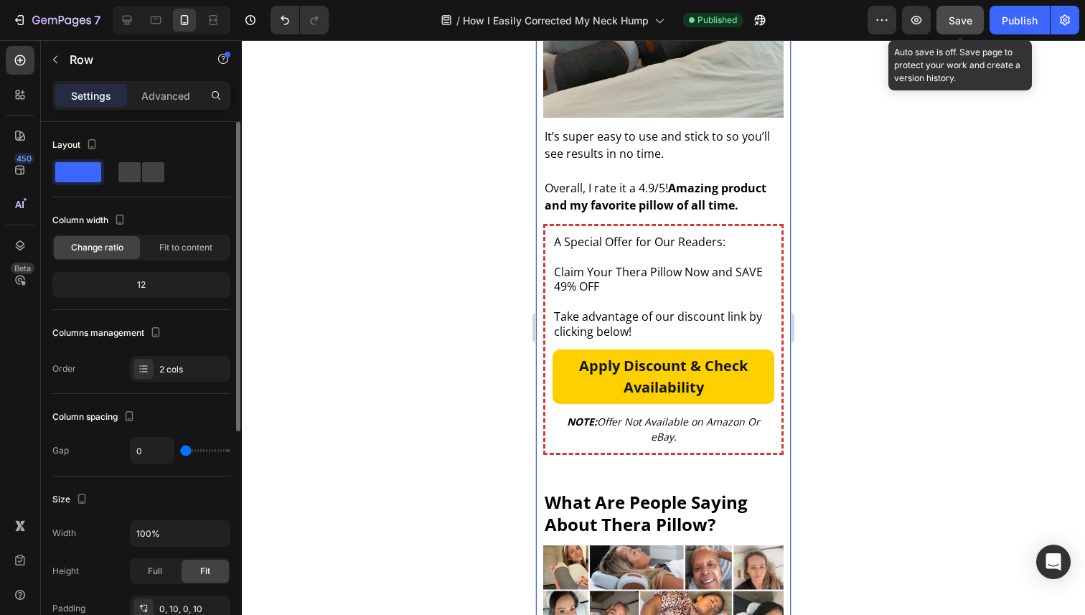
click at [977, 14] on button "Save" at bounding box center [960, 20] width 47 height 29
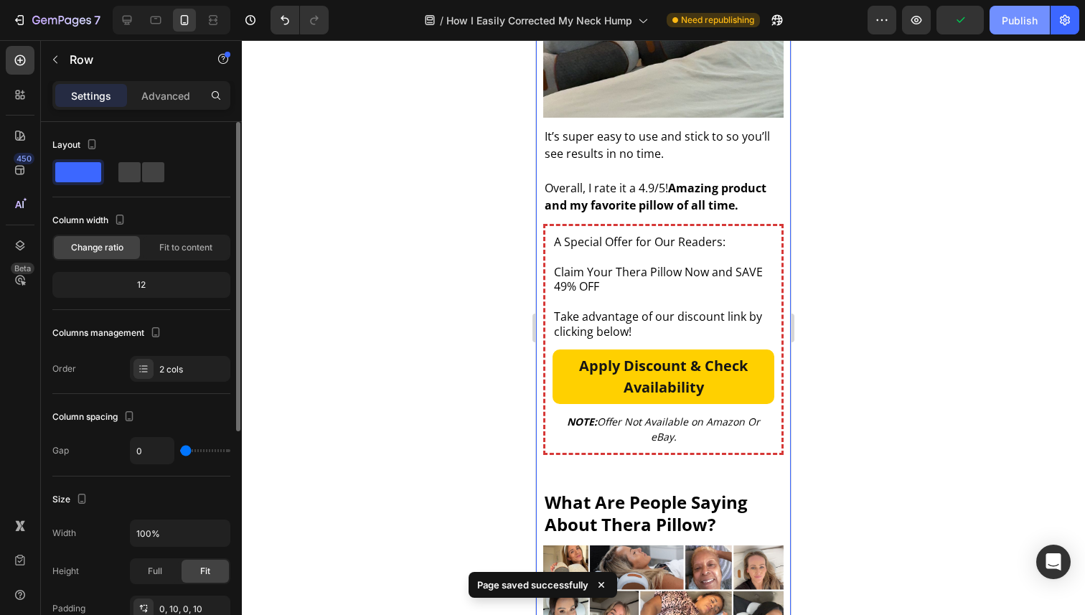
click at [1012, 25] on div "Publish" at bounding box center [1020, 20] width 36 height 15
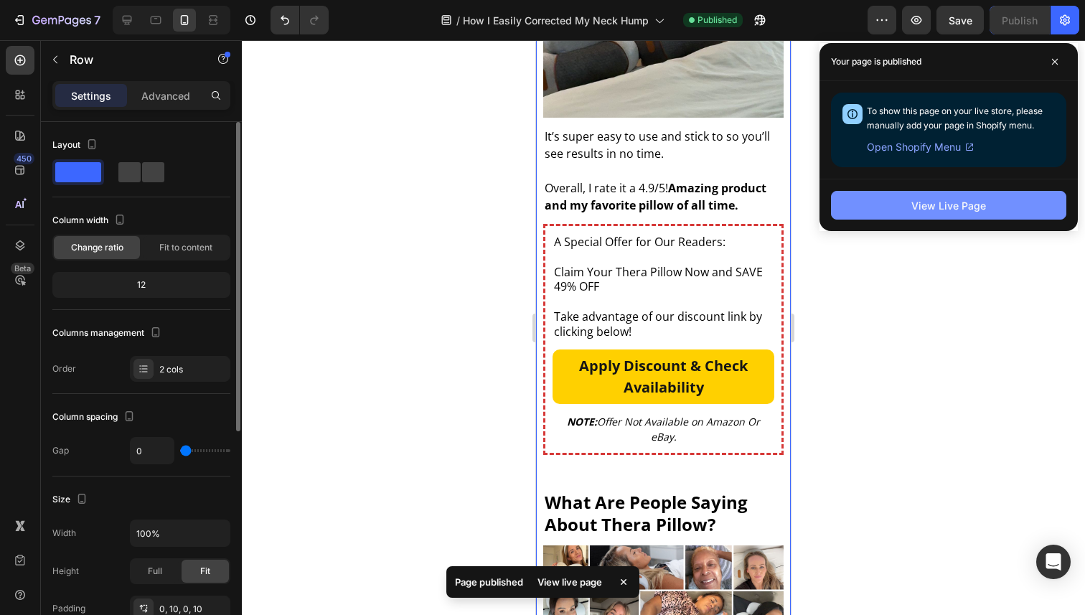
click at [976, 213] on button "View Live Page" at bounding box center [948, 205] width 235 height 29
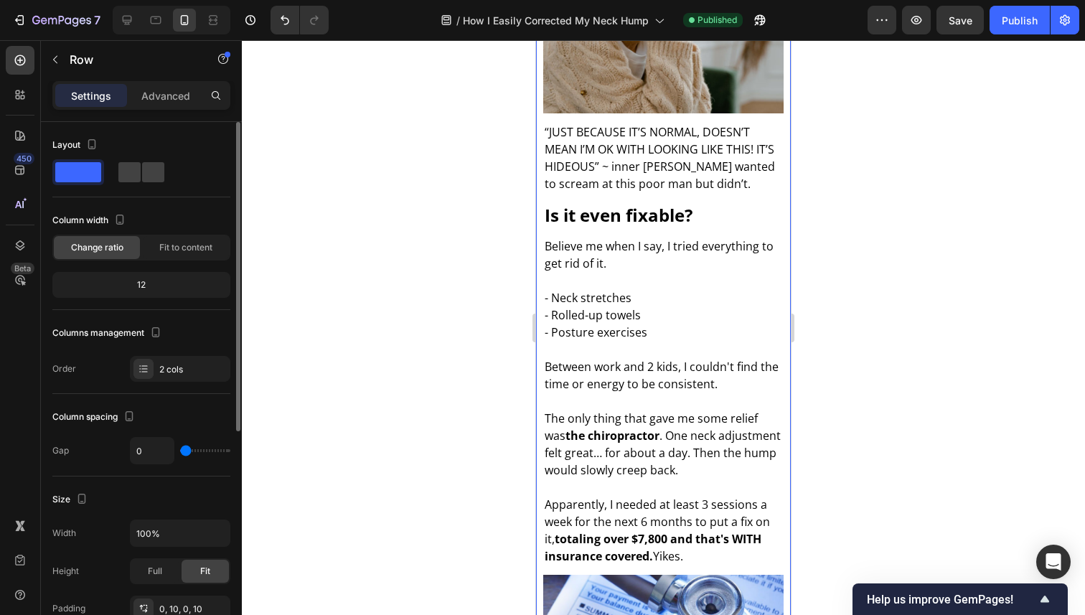
scroll to position [0, 0]
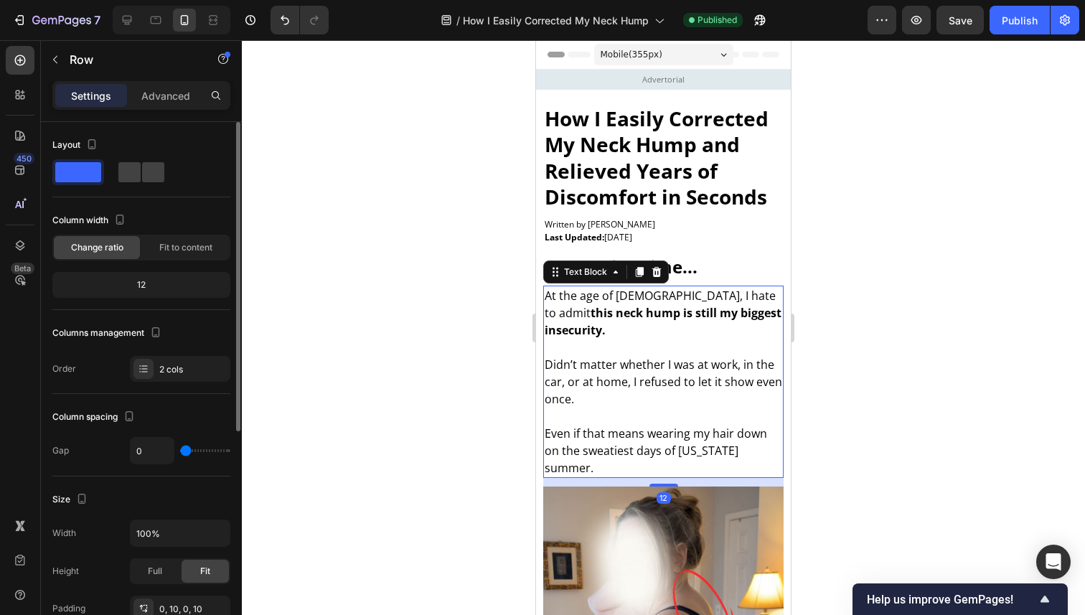
click at [700, 433] on p "Even if that means wearing my hair down on the sweatiest days of [US_STATE] sum…" at bounding box center [664, 451] width 238 height 52
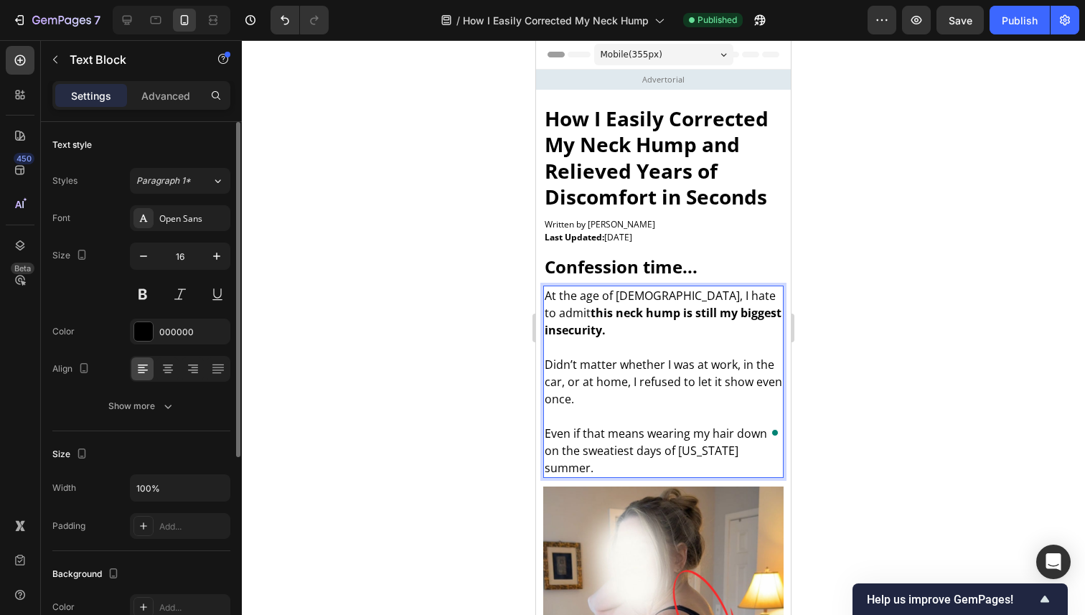
click at [693, 433] on p "Even if that means wearing my hair down on the sweatiest days of [US_STATE] sum…" at bounding box center [664, 451] width 238 height 52
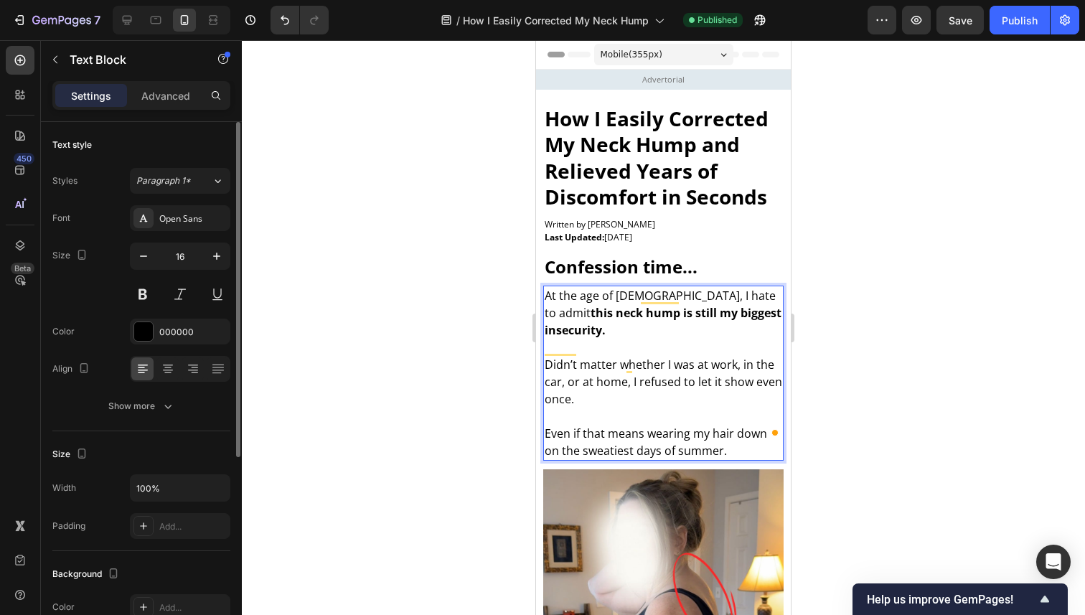
click at [818, 391] on div at bounding box center [663, 327] width 843 height 575
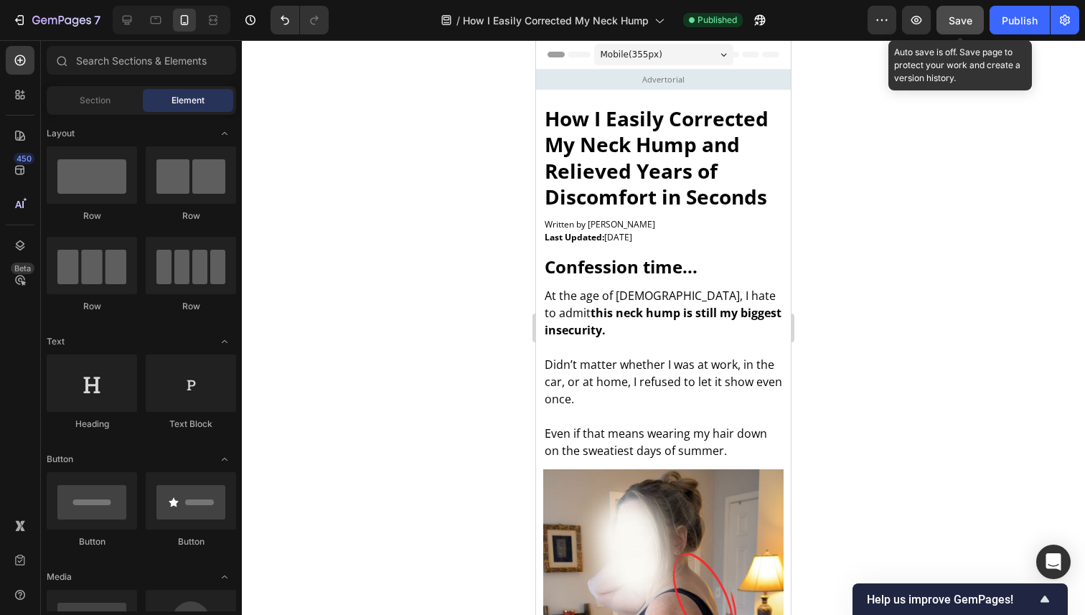
click at [958, 27] on div "Save" at bounding box center [961, 20] width 24 height 15
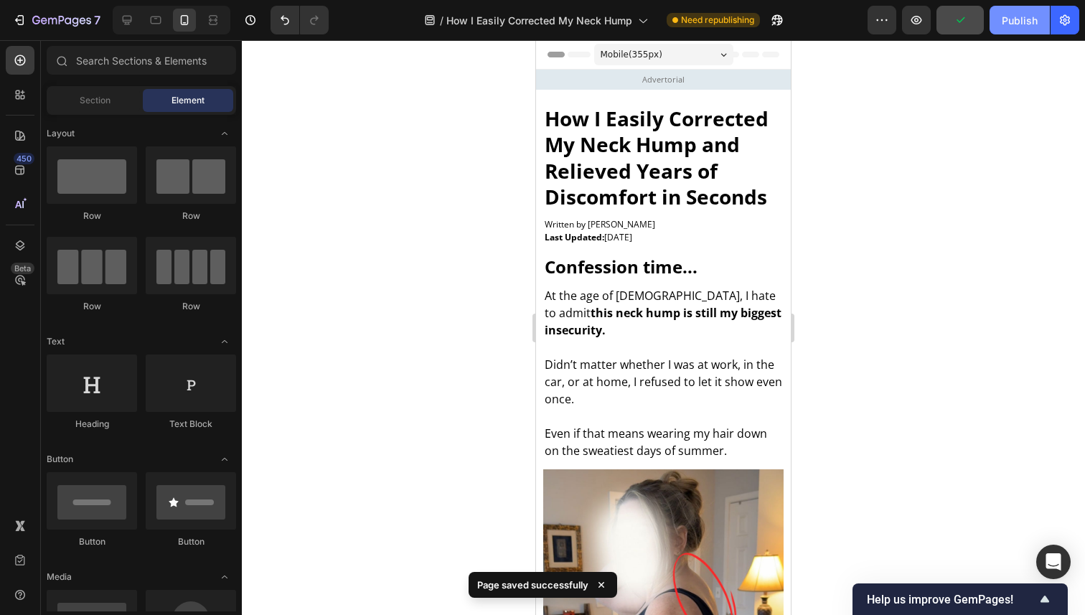
click at [1016, 13] on div "Publish" at bounding box center [1020, 20] width 36 height 15
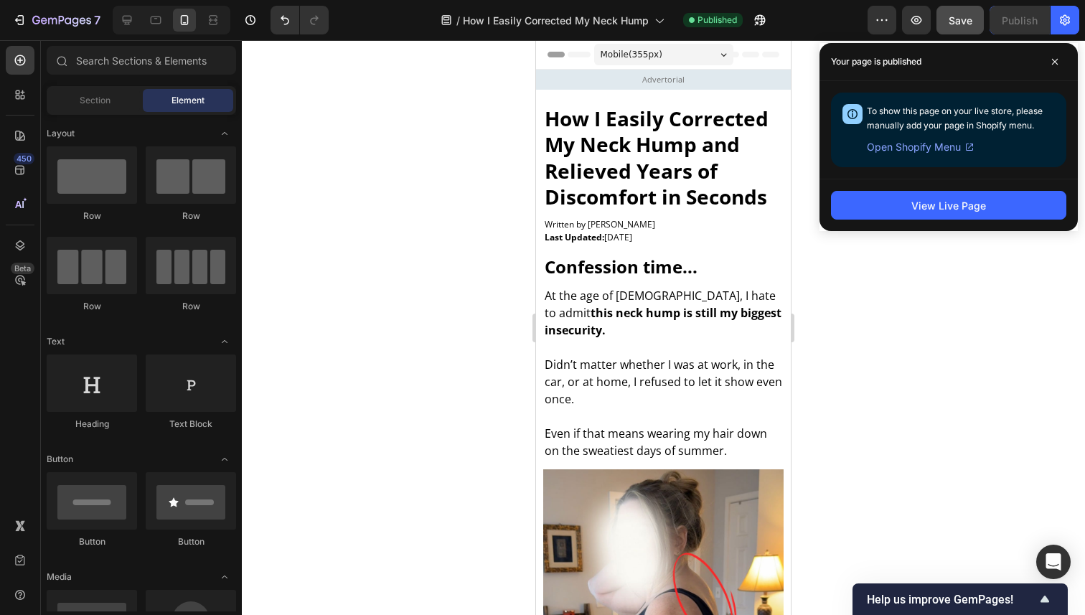
click at [1056, 46] on div "Your page is published" at bounding box center [949, 62] width 258 height 38
click at [1056, 70] on span at bounding box center [1055, 61] width 23 height 23
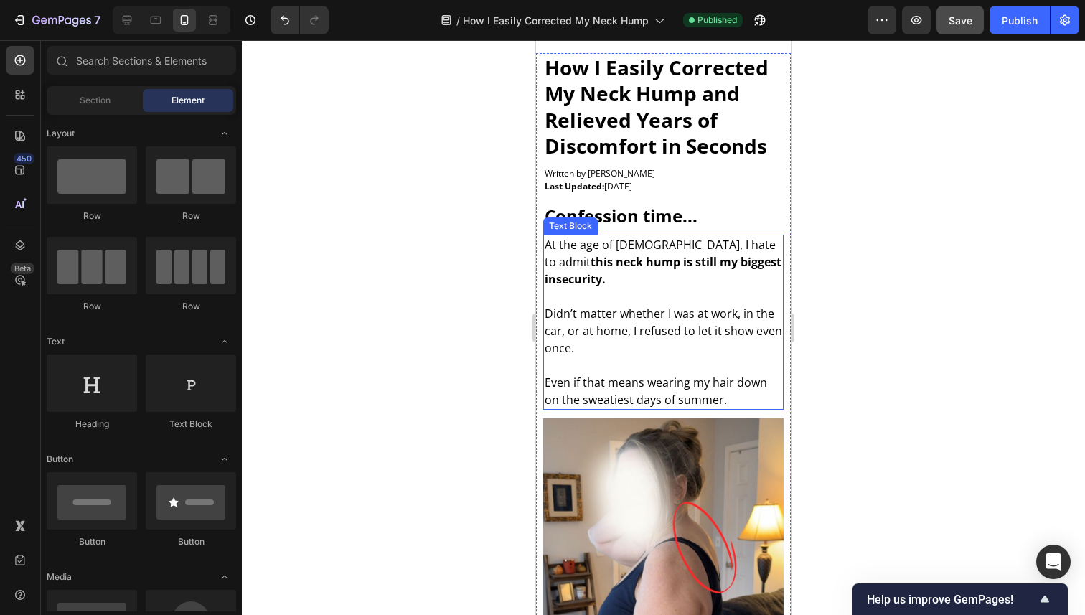
scroll to position [52, 0]
